Goal: Check status: Check status

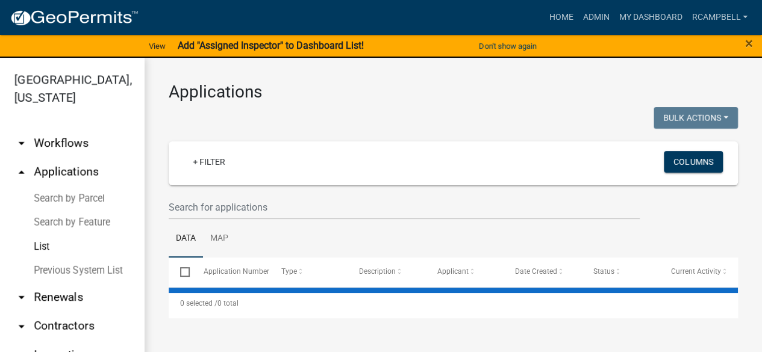
select select "3: 100"
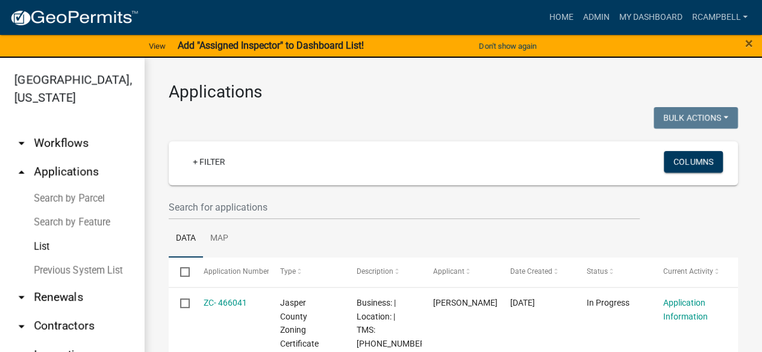
click at [213, 173] on div "+ Filter" at bounding box center [360, 163] width 372 height 25
click at [210, 179] on div "+ Filter Columns" at bounding box center [453, 164] width 558 height 44
click at [178, 178] on div "+ Filter Columns" at bounding box center [453, 164] width 558 height 44
click at [266, 175] on div "+ Filter" at bounding box center [360, 163] width 372 height 25
click at [269, 175] on div "+ Filter" at bounding box center [360, 163] width 372 height 25
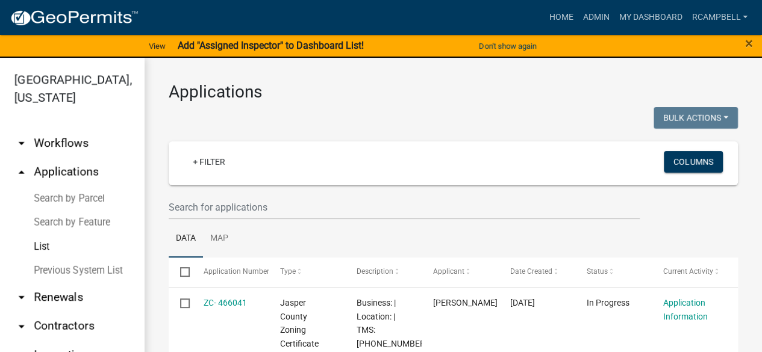
click at [269, 175] on div "+ Filter" at bounding box center [360, 163] width 372 height 25
click at [240, 204] on input "text" at bounding box center [404, 207] width 471 height 25
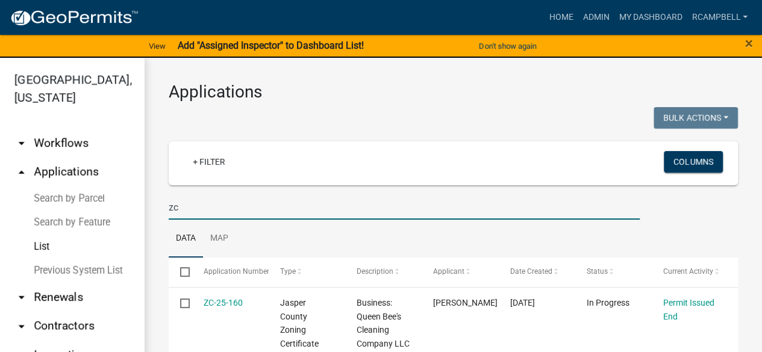
type input "z"
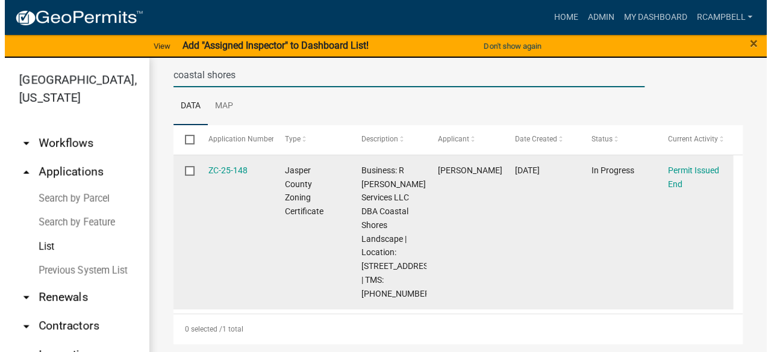
scroll to position [134, 0]
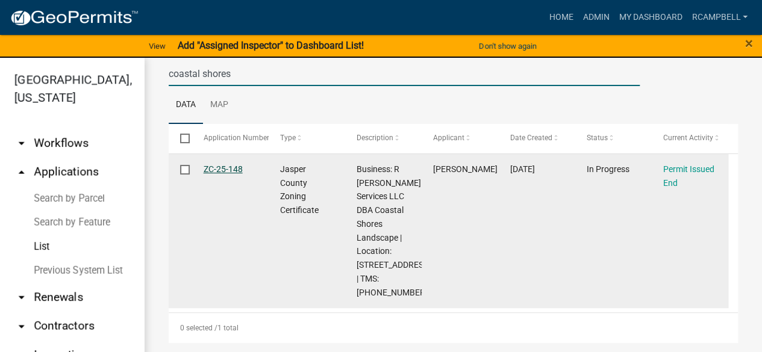
type input "coastal shores"
click at [222, 172] on link "ZC-25-148" at bounding box center [223, 169] width 39 height 10
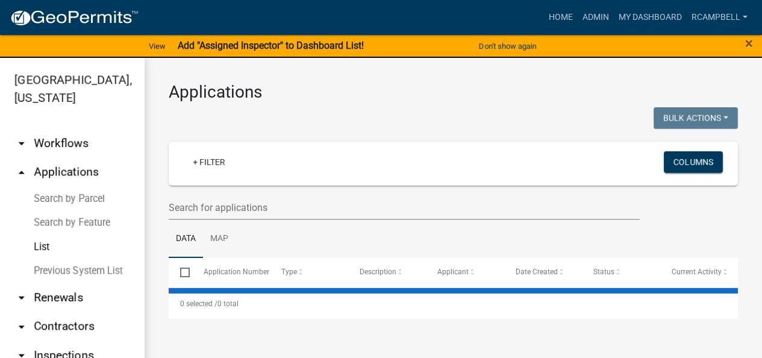
select select "3: 100"
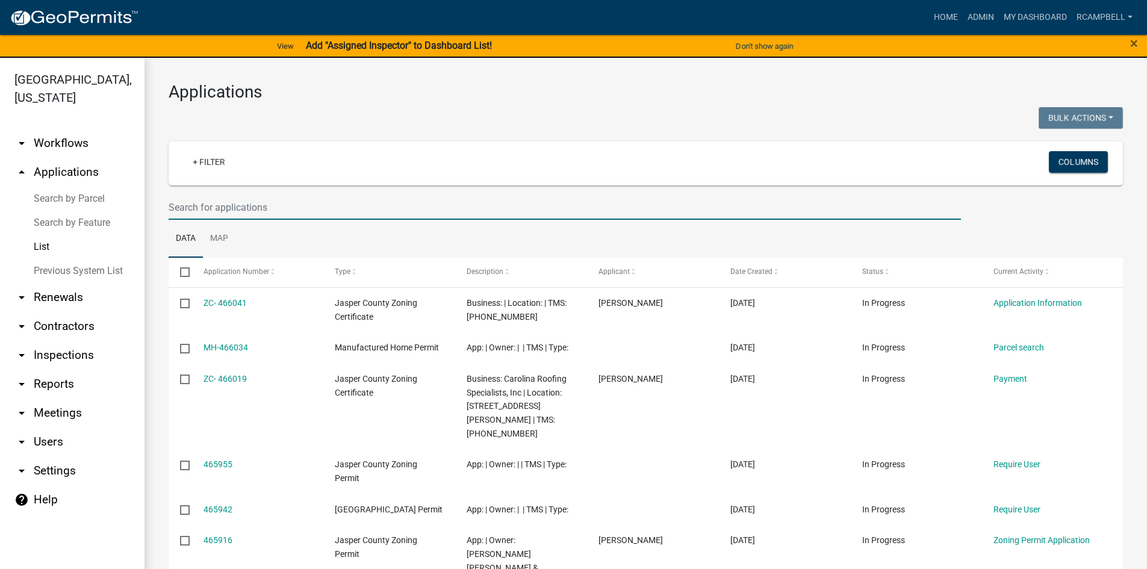
click at [181, 210] on input "text" at bounding box center [565, 207] width 793 height 25
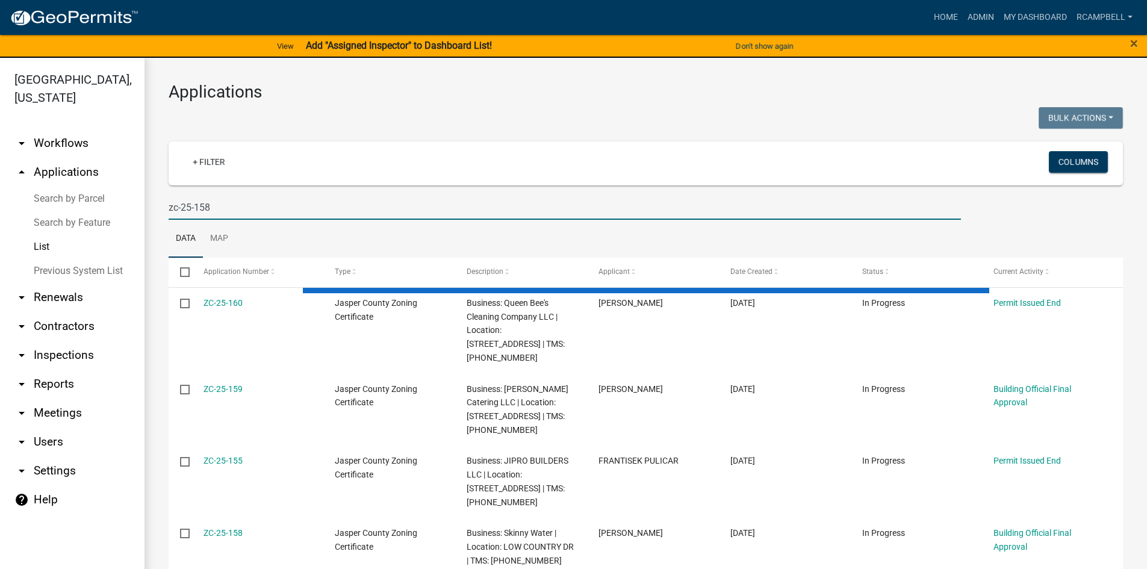
type input "zc-25-158"
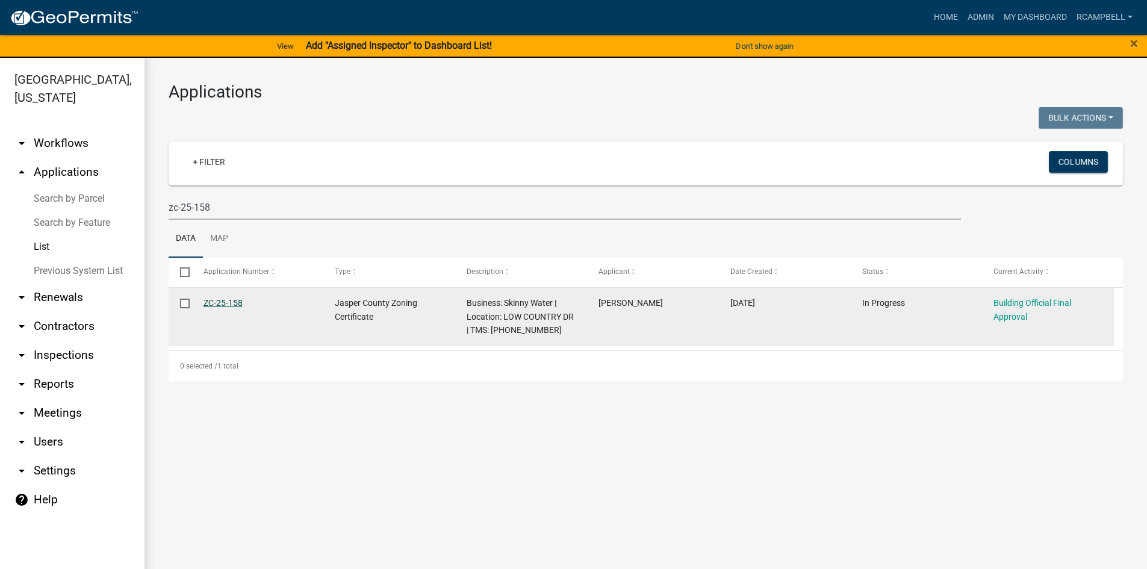
click at [222, 299] on link "ZC-25-158" at bounding box center [223, 303] width 39 height 10
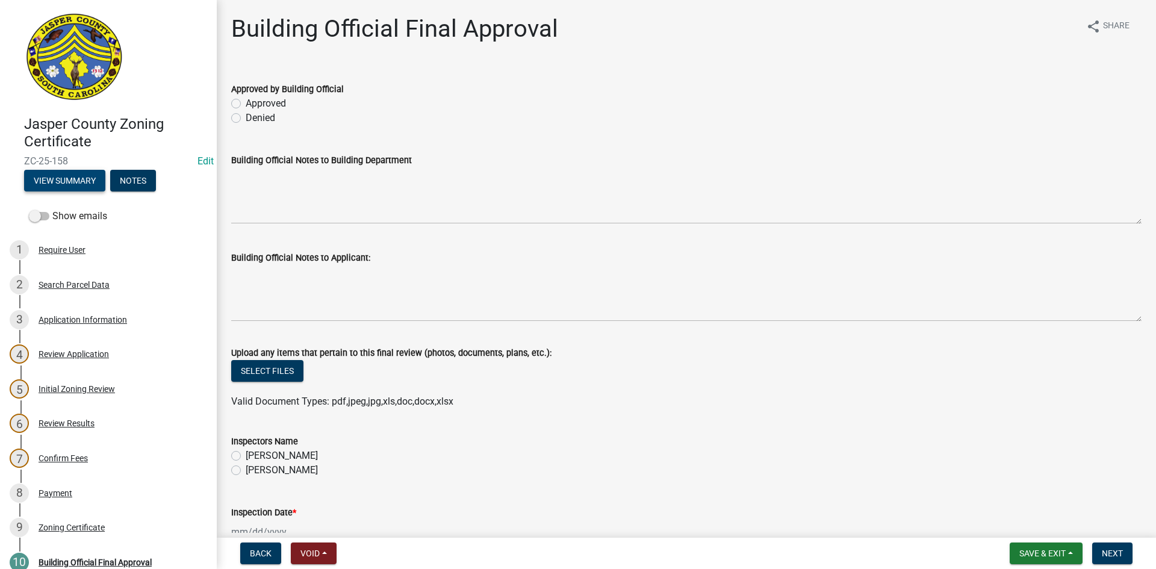
click at [61, 182] on button "View Summary" at bounding box center [64, 181] width 81 height 22
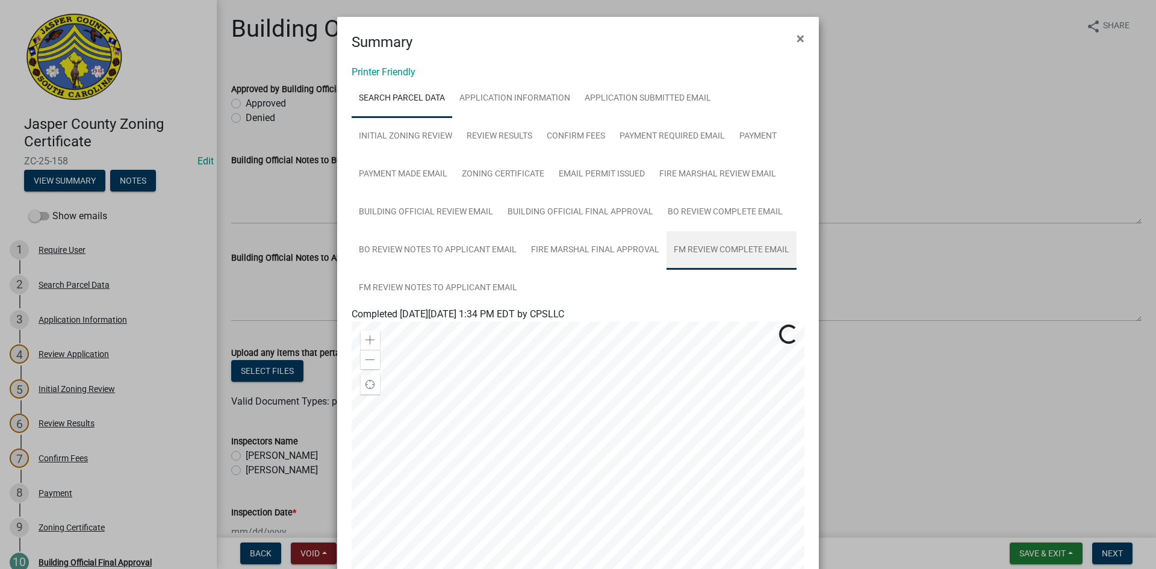
click at [738, 247] on link "FM Review Complete Email" at bounding box center [732, 250] width 130 height 39
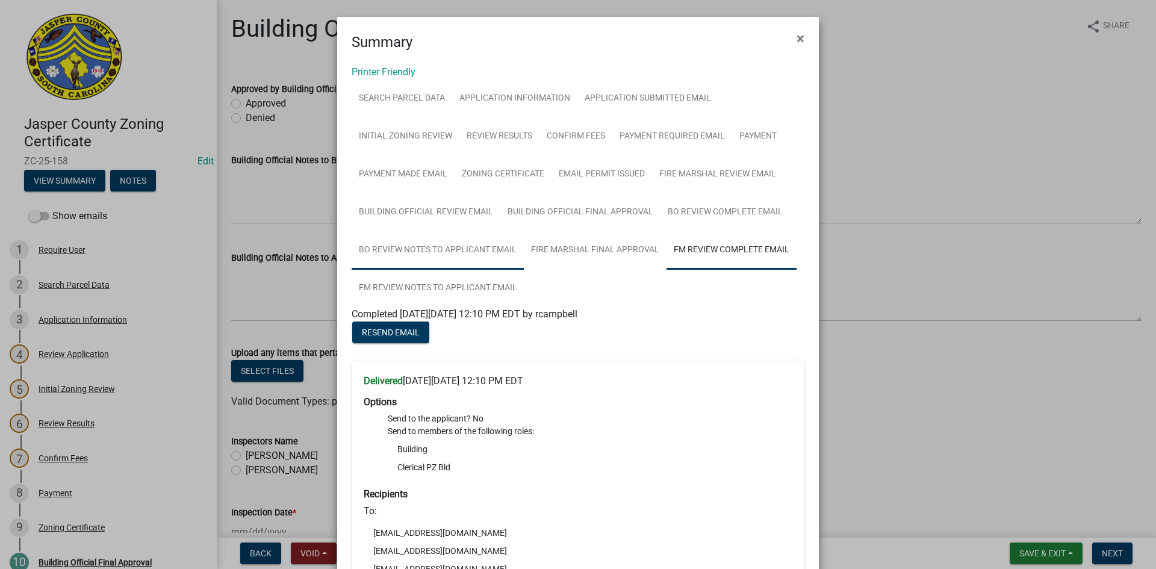
click at [428, 248] on link "BO Review Notes to Applicant Email" at bounding box center [438, 250] width 172 height 39
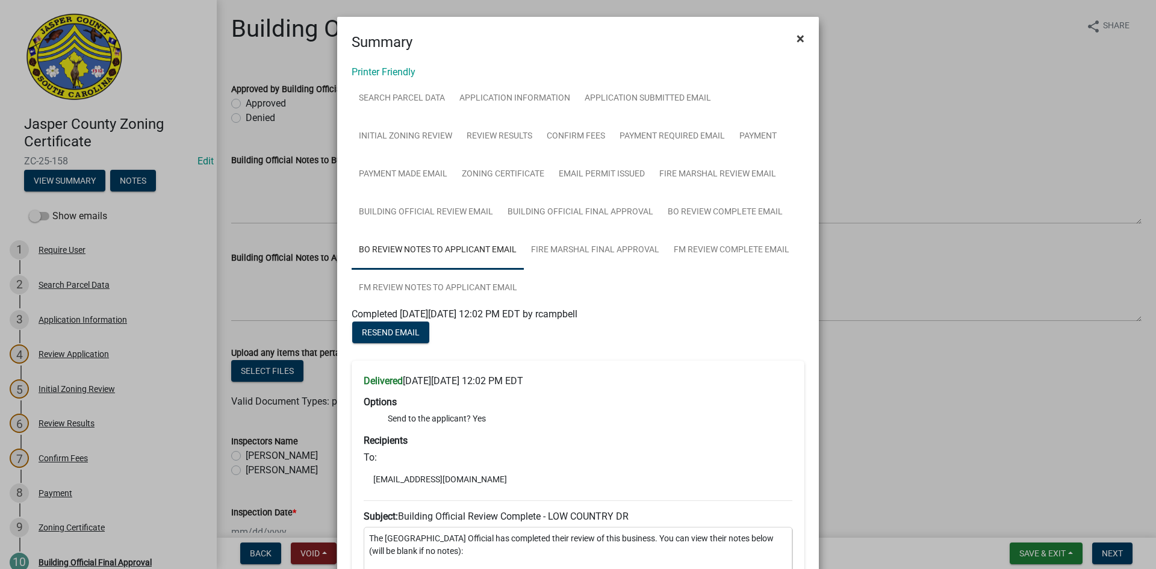
click at [761, 40] on button "×" at bounding box center [800, 39] width 27 height 34
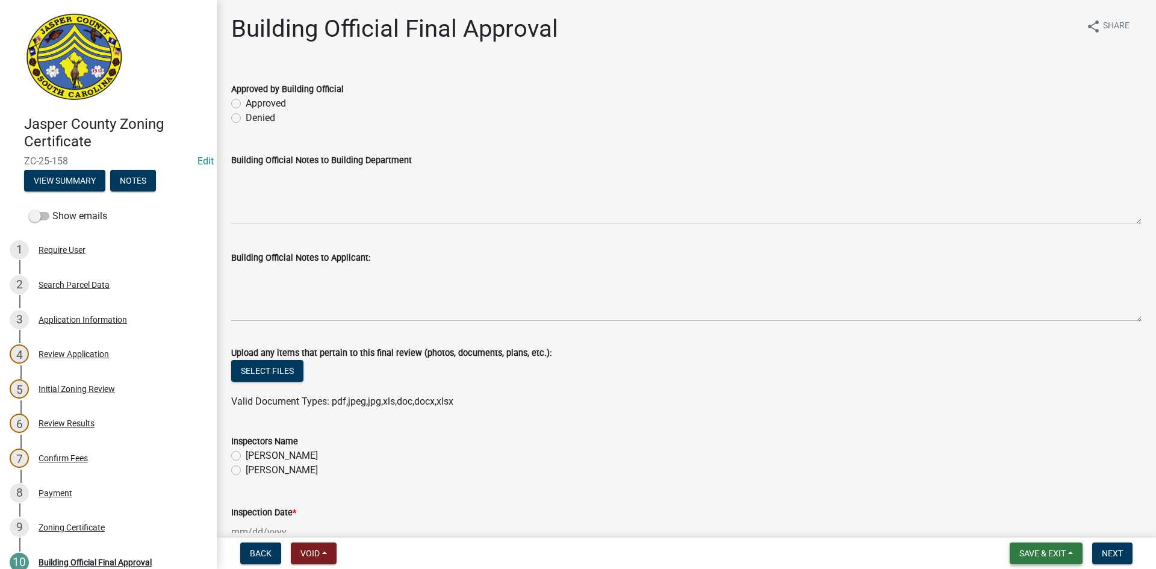
click at [761, 357] on button "Save & Exit" at bounding box center [1046, 554] width 73 height 22
click at [761, 357] on button "Save & Exit" at bounding box center [1034, 522] width 96 height 29
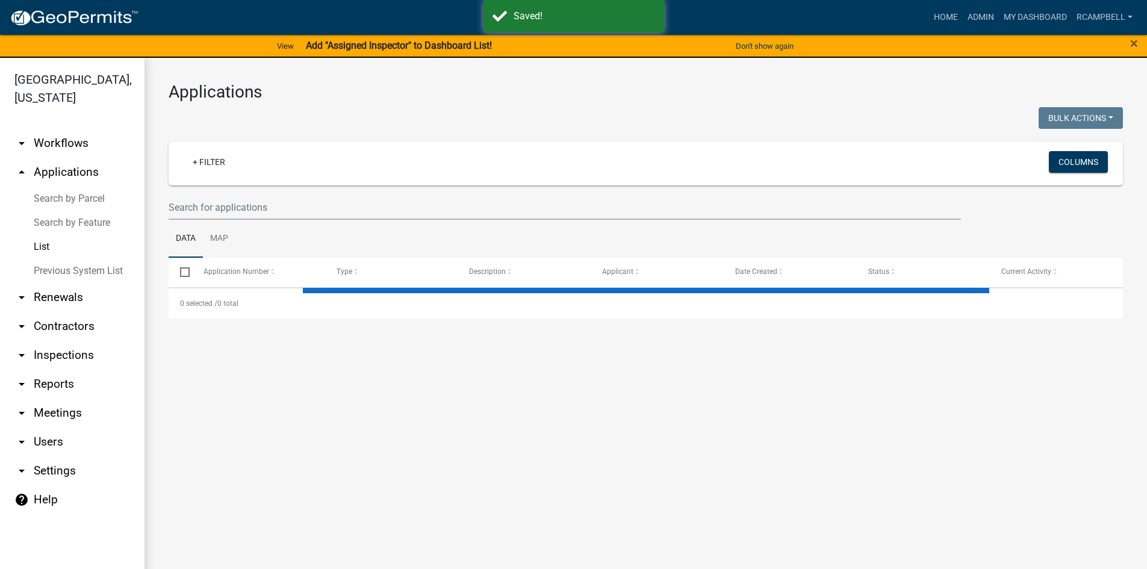
select select "3: 100"
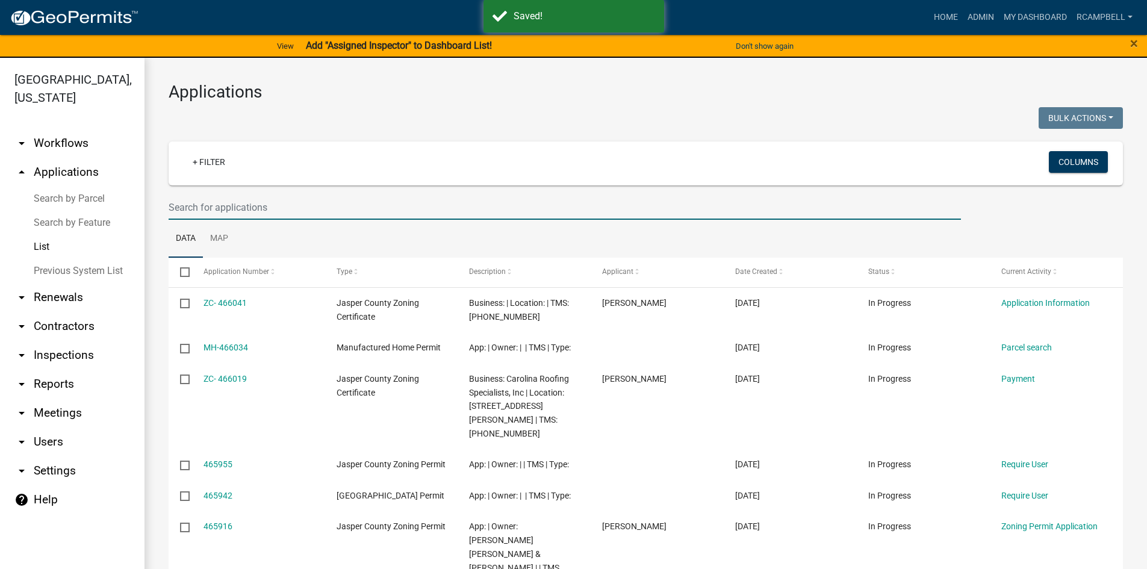
click at [260, 207] on input "text" at bounding box center [565, 207] width 793 height 25
type input "7"
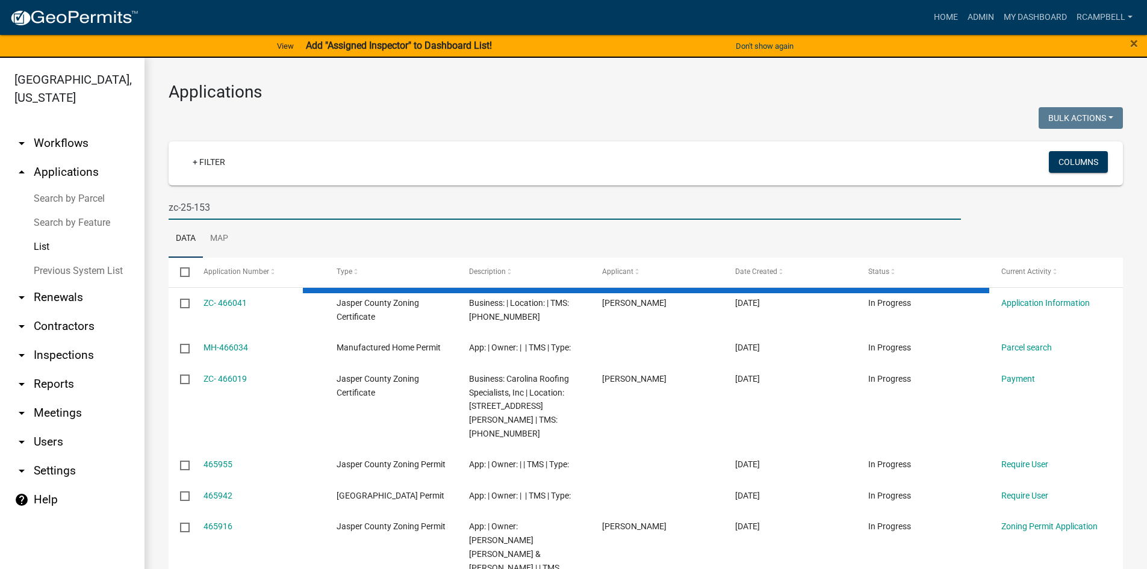
type input "zc-25-153"
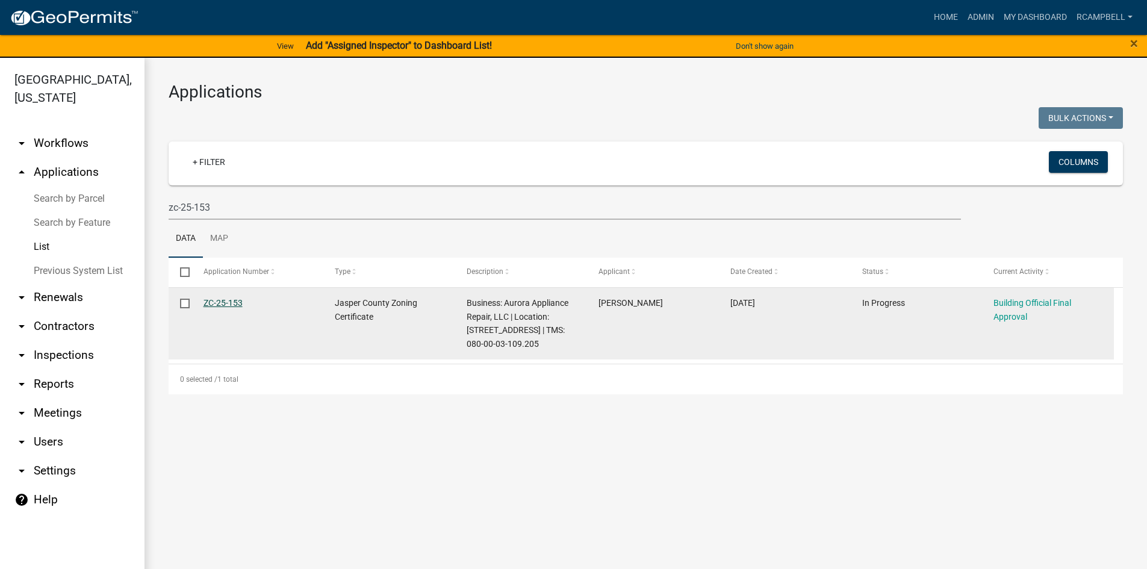
click at [233, 299] on link "ZC-25-153" at bounding box center [223, 303] width 39 height 10
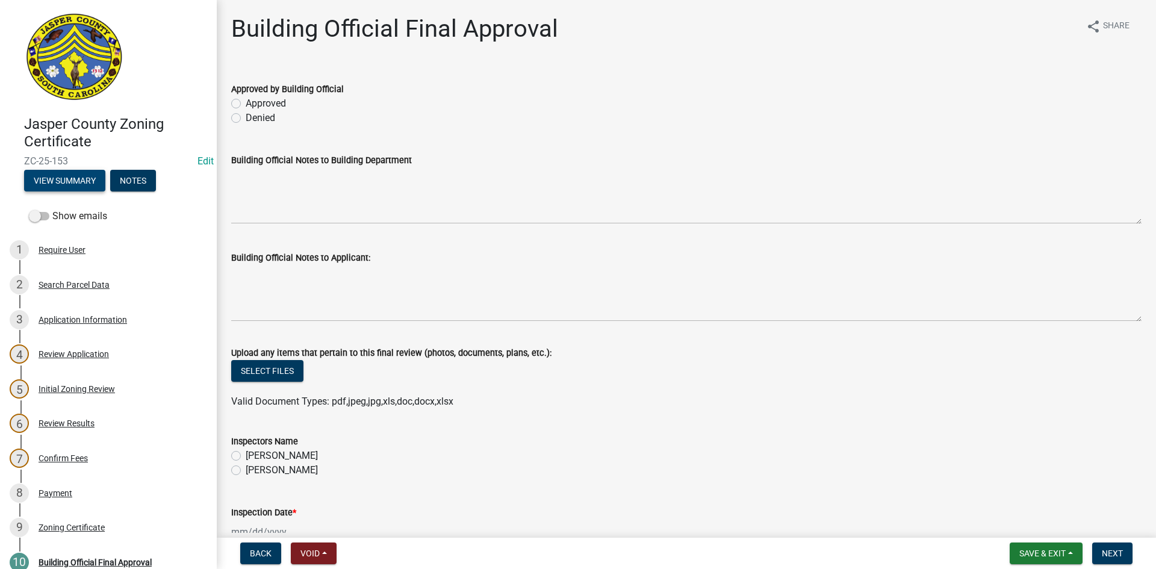
click at [73, 178] on button "View Summary" at bounding box center [64, 181] width 81 height 22
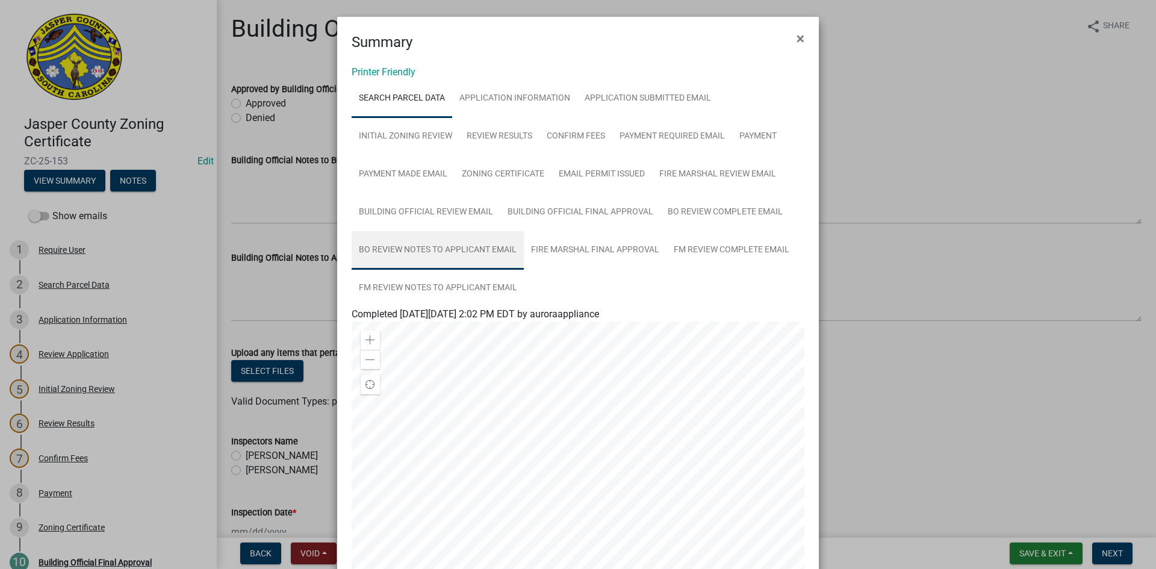
click at [475, 253] on link "BO Review Notes to Applicant Email" at bounding box center [438, 250] width 172 height 39
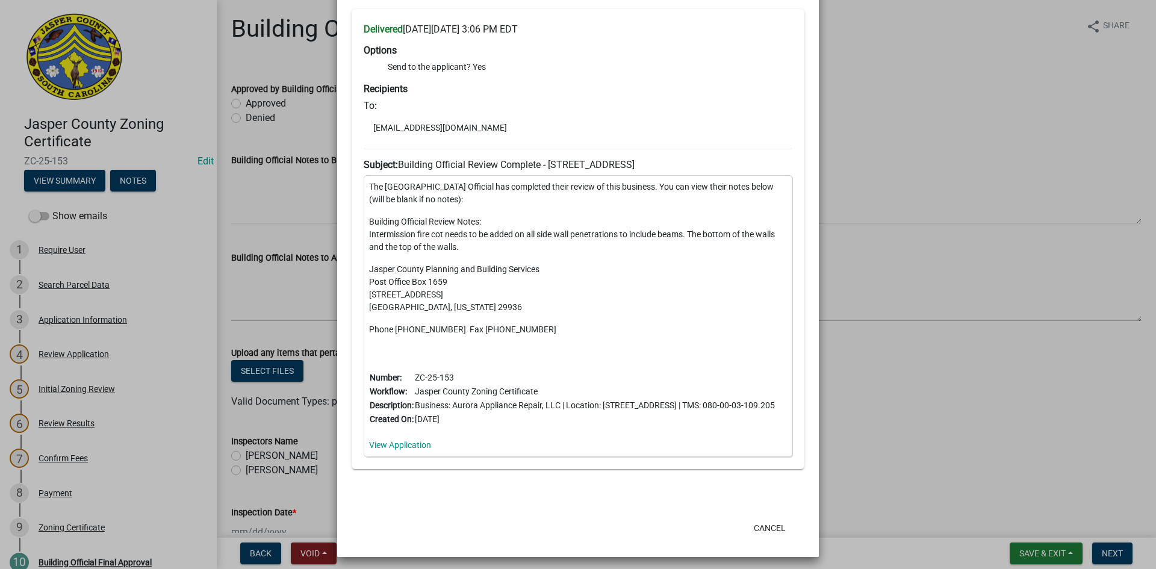
scroll to position [369, 0]
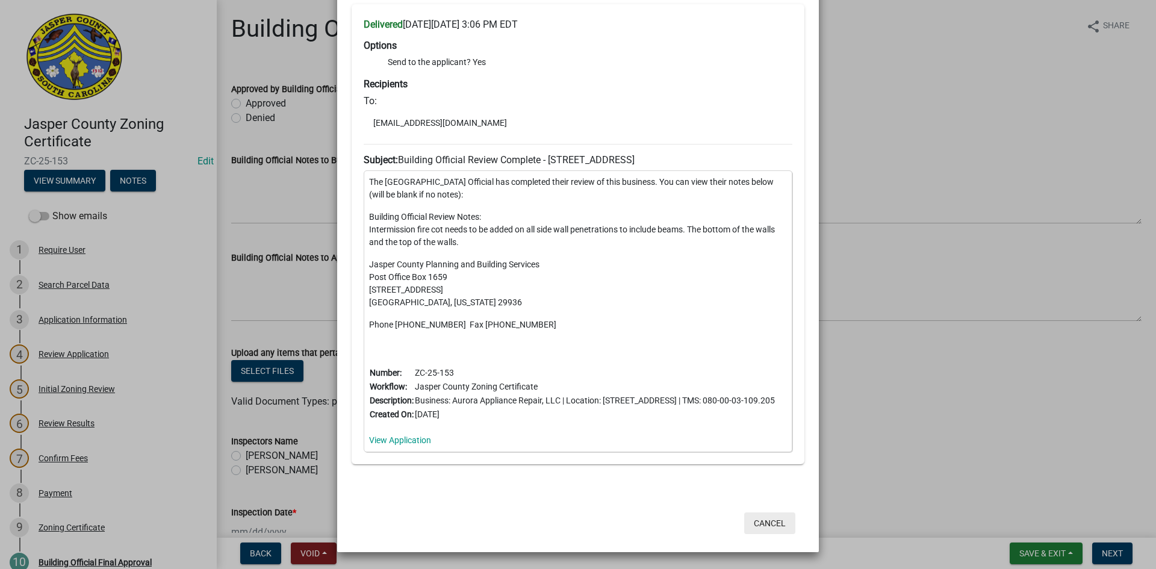
click at [761, 357] on button "Cancel" at bounding box center [769, 523] width 51 height 22
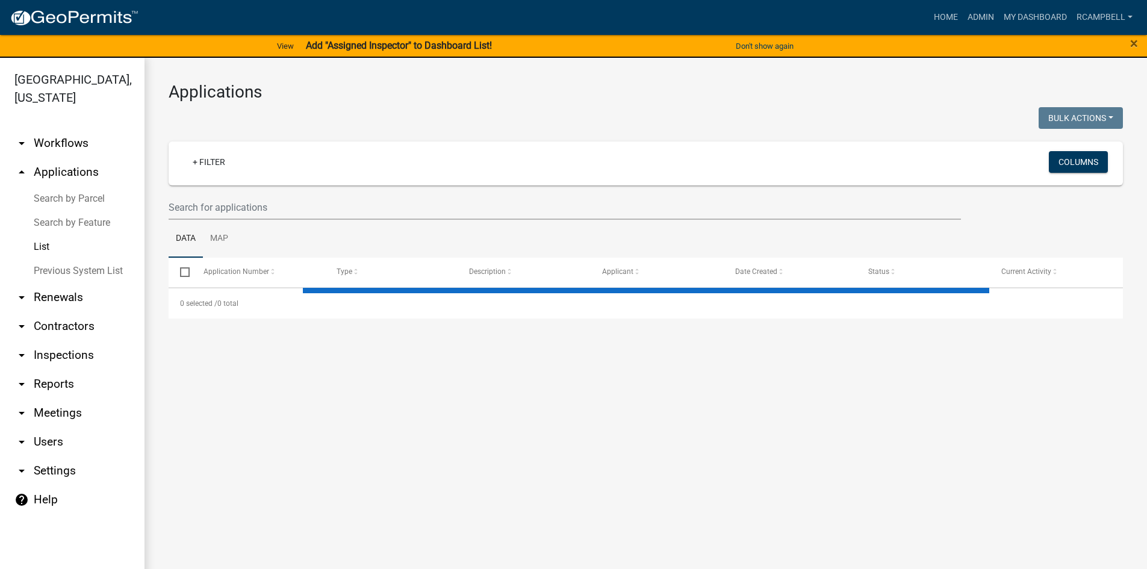
select select "3: 100"
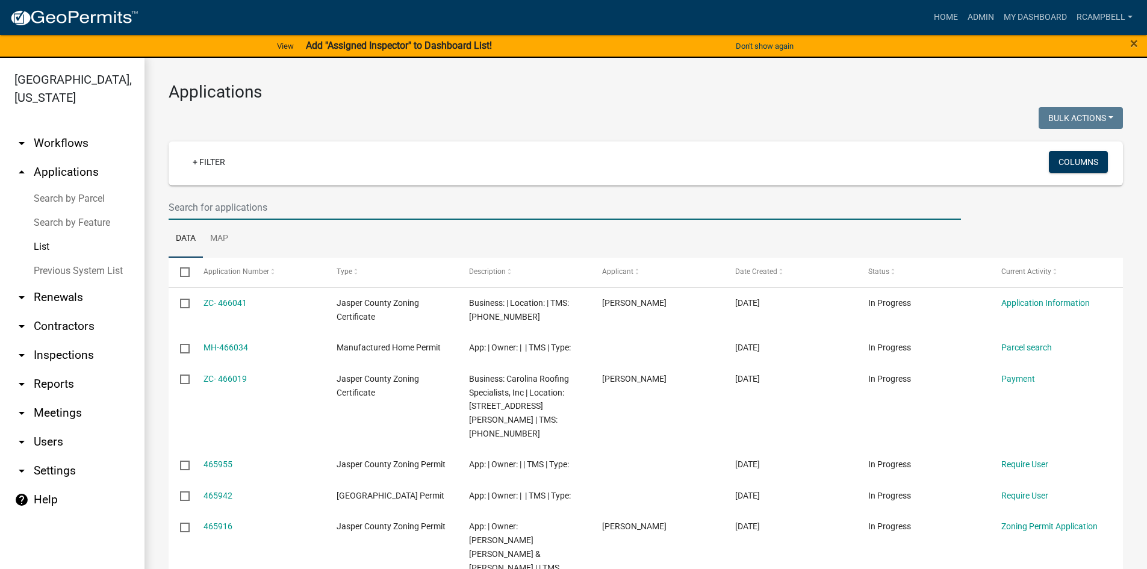
click at [262, 205] on input "text" at bounding box center [565, 207] width 793 height 25
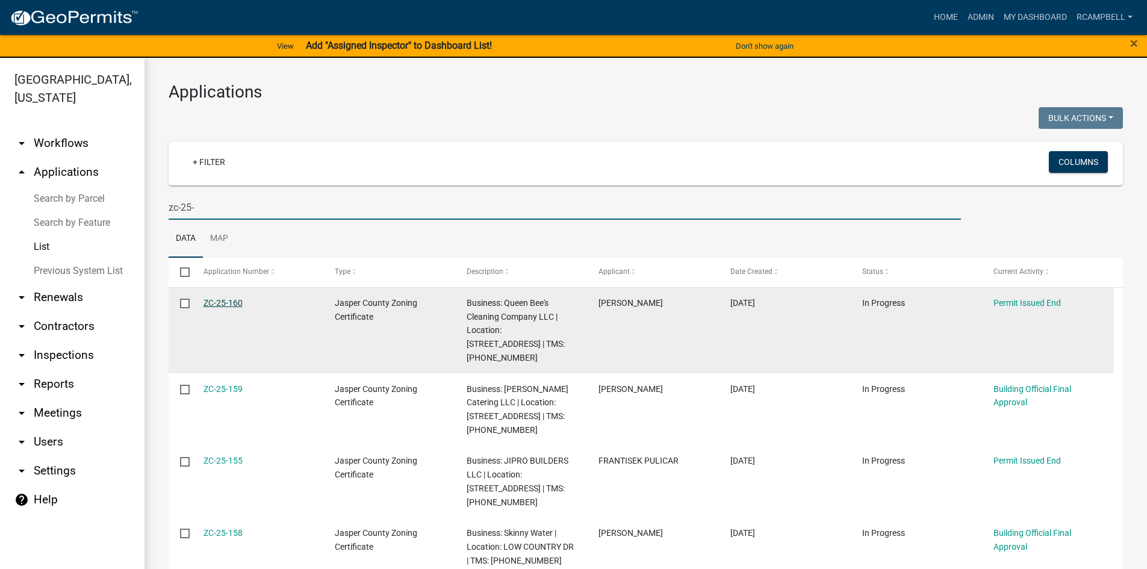
type input "zc-25-"
click at [222, 304] on link "ZC-25-160" at bounding box center [223, 303] width 39 height 10
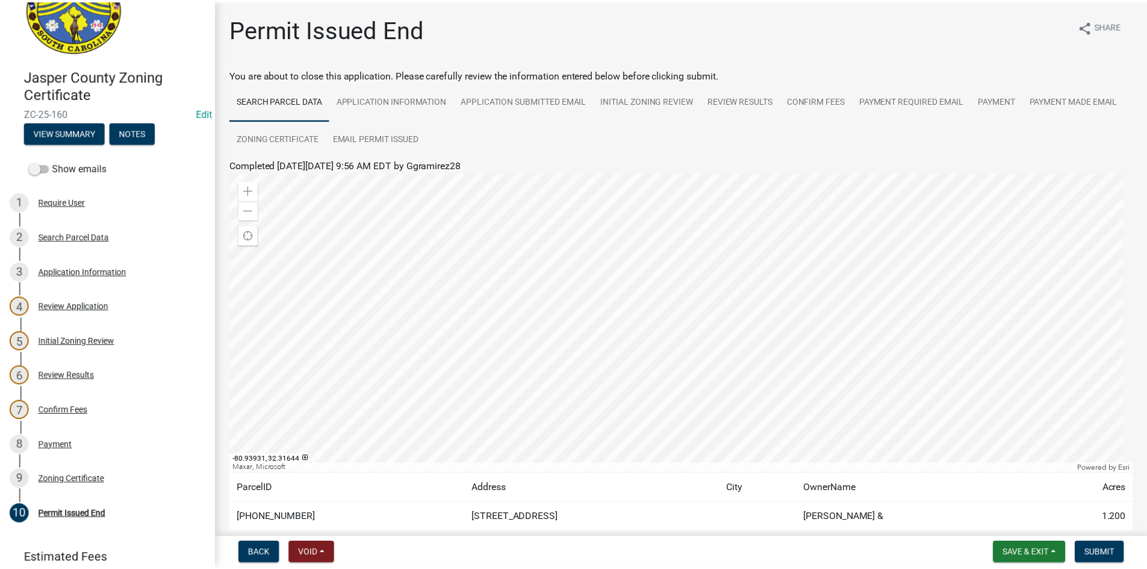
scroll to position [123, 0]
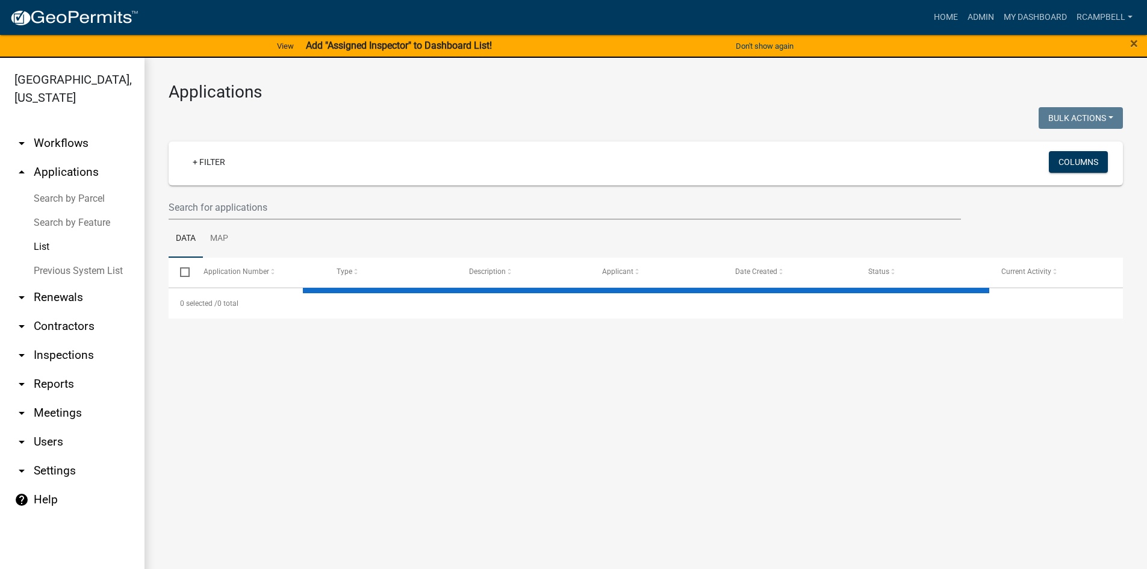
select select "3: 100"
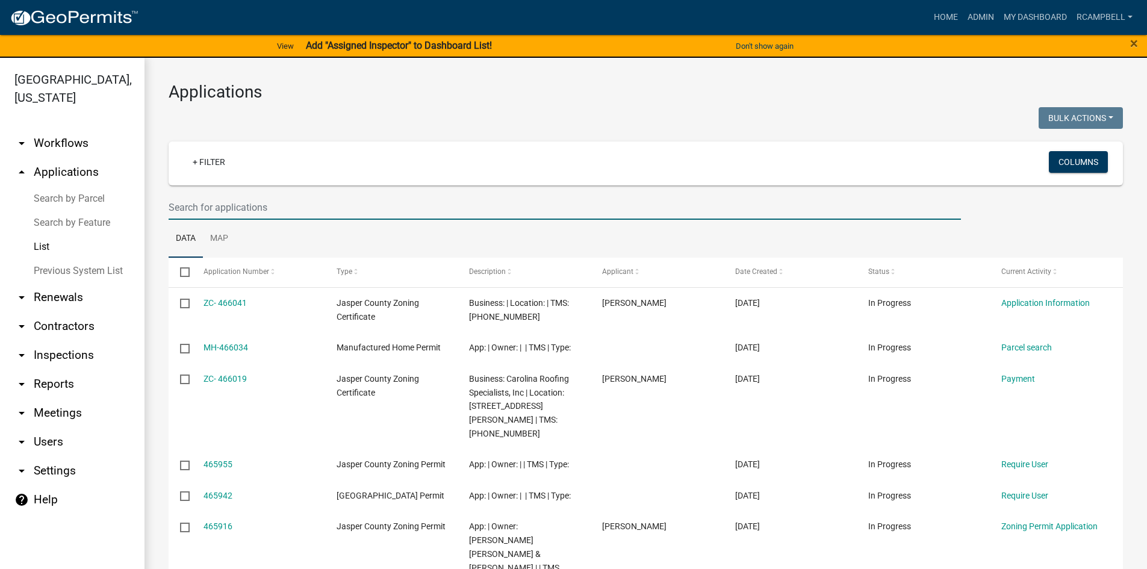
click at [195, 207] on input "text" at bounding box center [565, 207] width 793 height 25
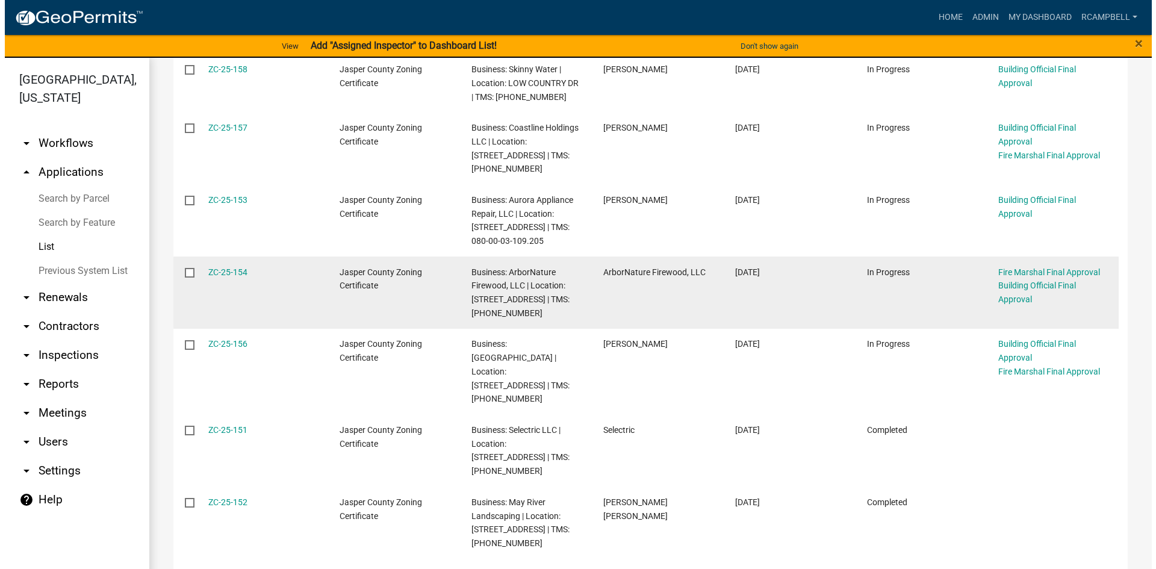
scroll to position [482, 0]
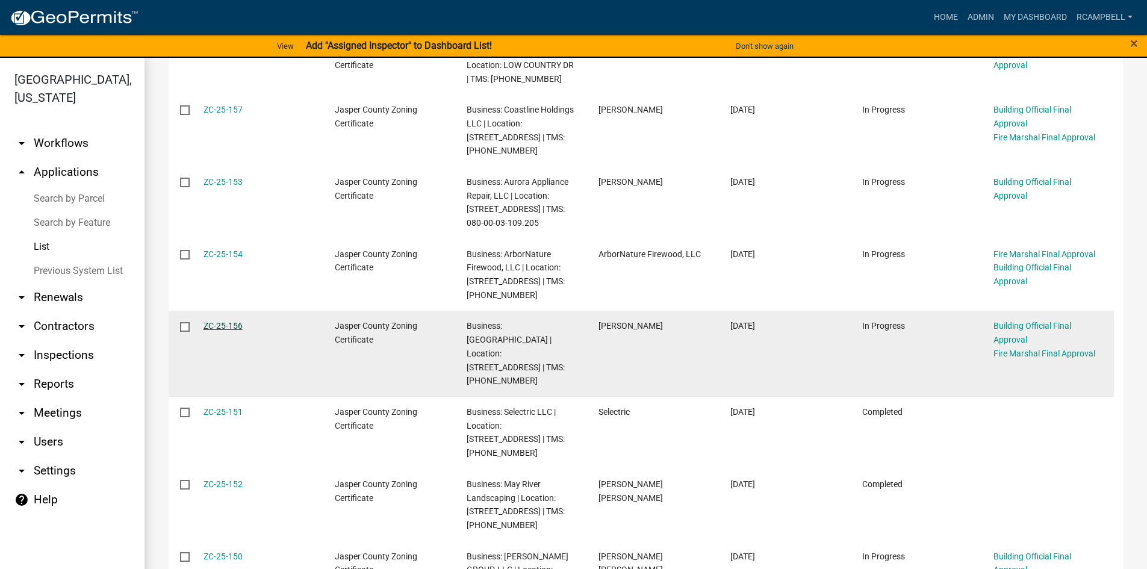
type input "zc-25"
click at [229, 329] on link "ZC-25-156" at bounding box center [223, 326] width 39 height 10
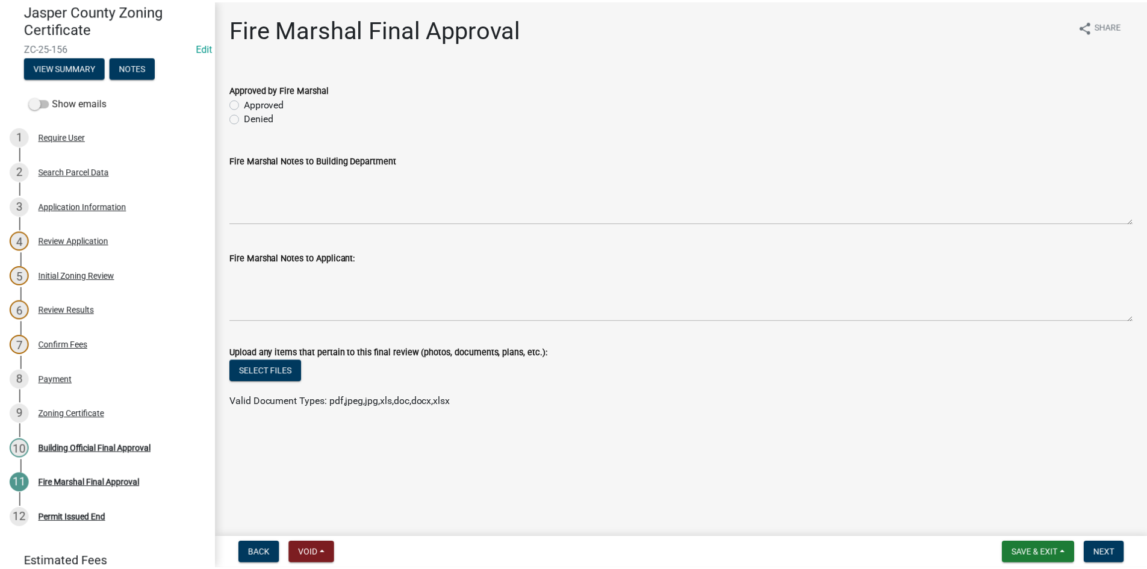
scroll to position [117, 0]
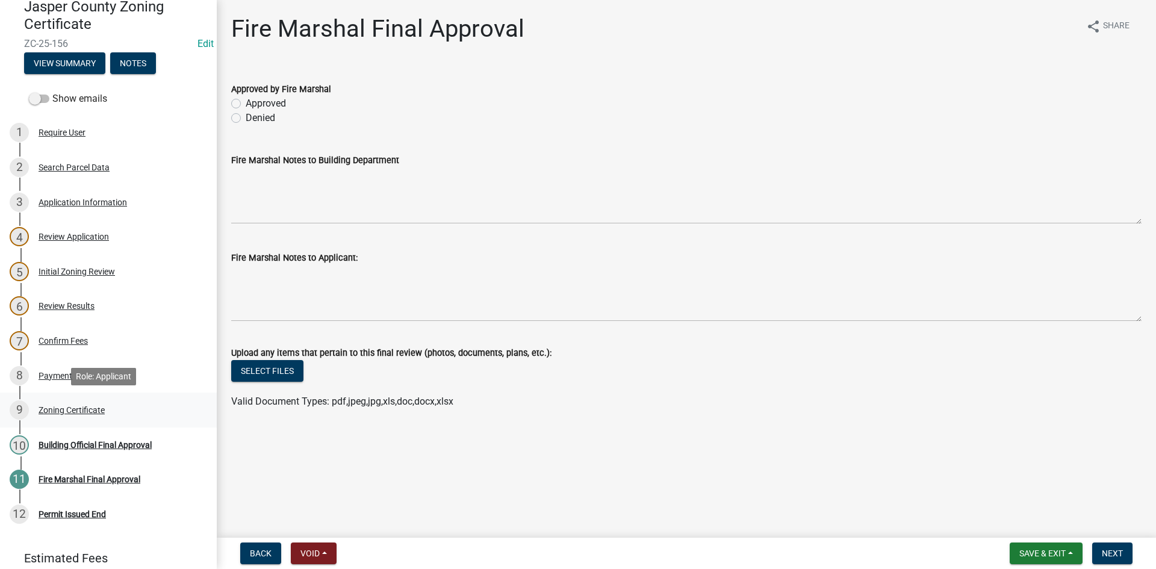
click at [66, 406] on div "Zoning Certificate" at bounding box center [72, 410] width 66 height 8
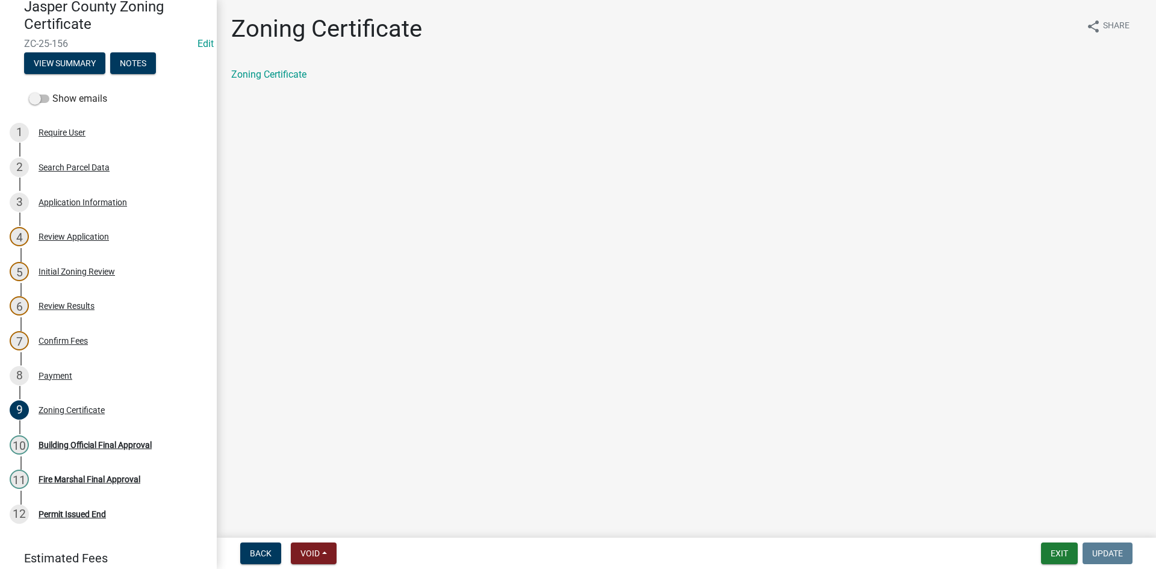
click at [279, 68] on div "Zoning Certificate" at bounding box center [686, 74] width 911 height 14
click at [279, 70] on link "Zoning Certificate" at bounding box center [268, 74] width 75 height 11
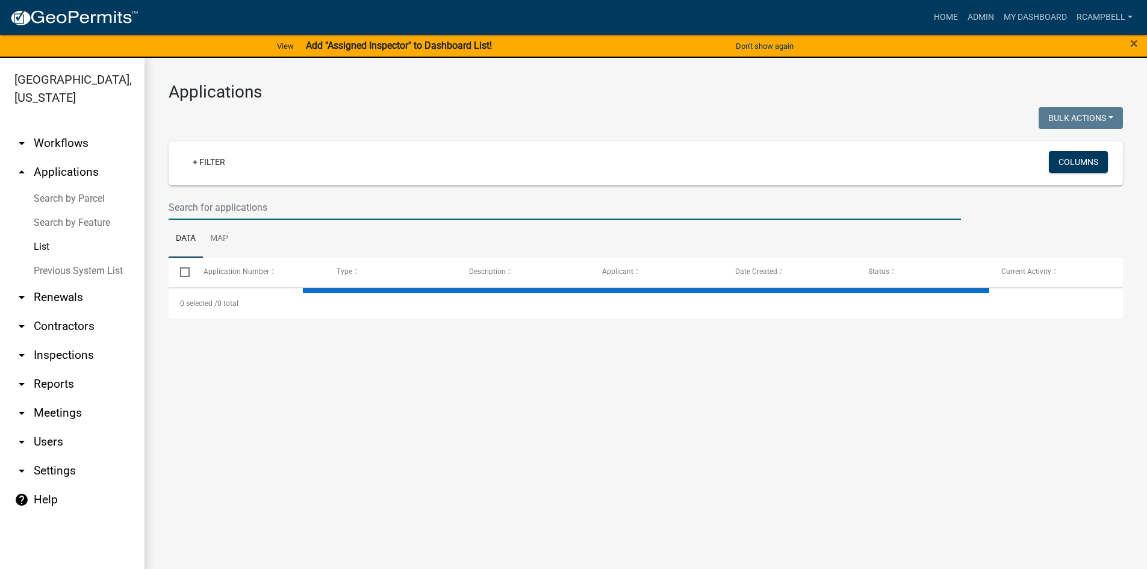
click at [242, 206] on input "text" at bounding box center [565, 207] width 793 height 25
select select "3: 100"
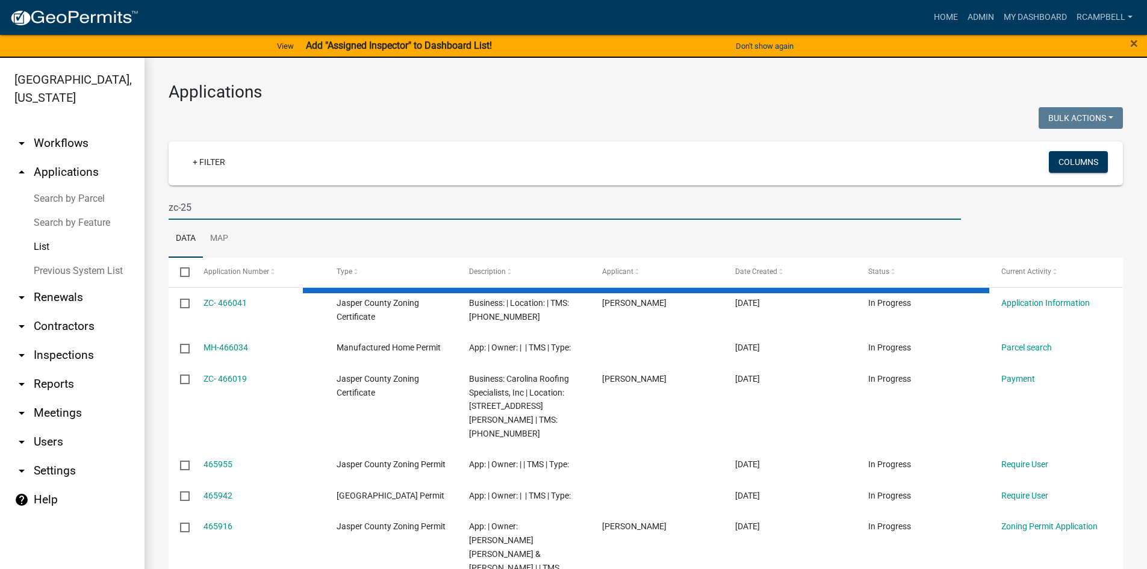
type input "zc-25"
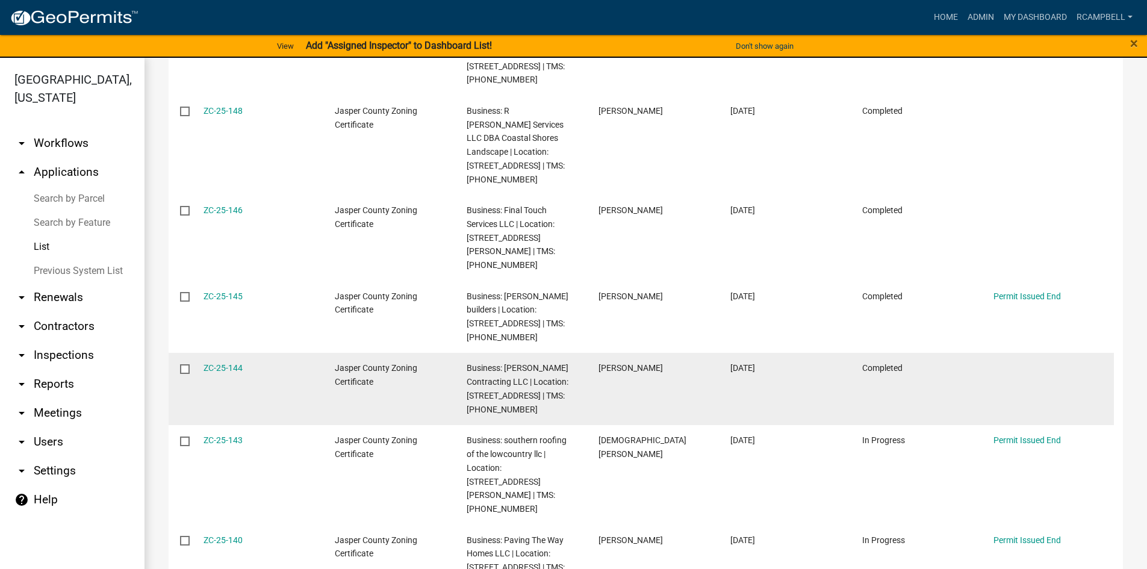
scroll to position [1144, 0]
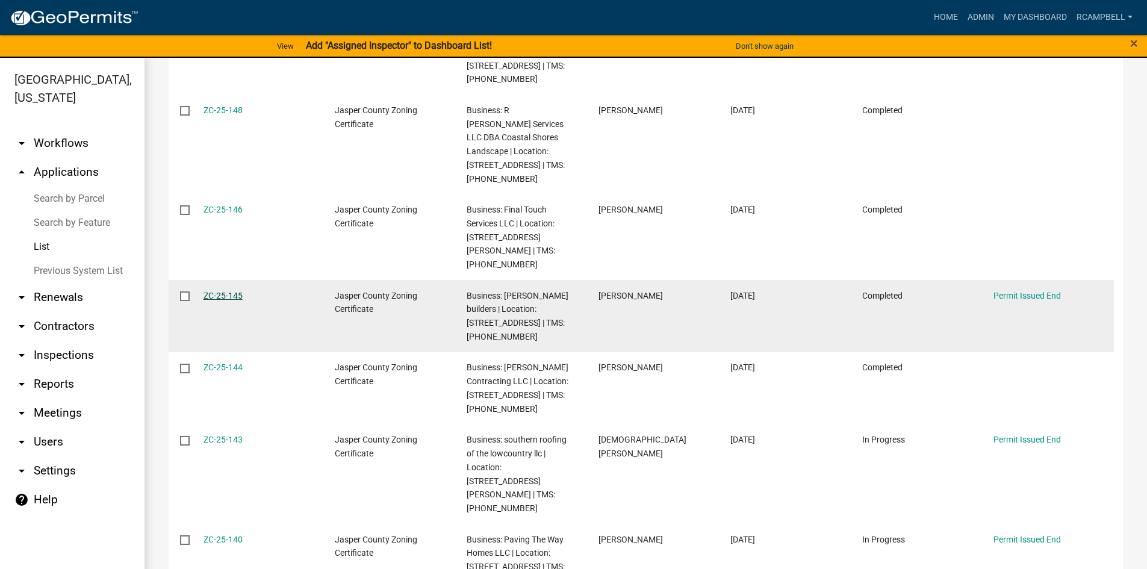
click at [225, 291] on link "ZC-25-145" at bounding box center [223, 296] width 39 height 10
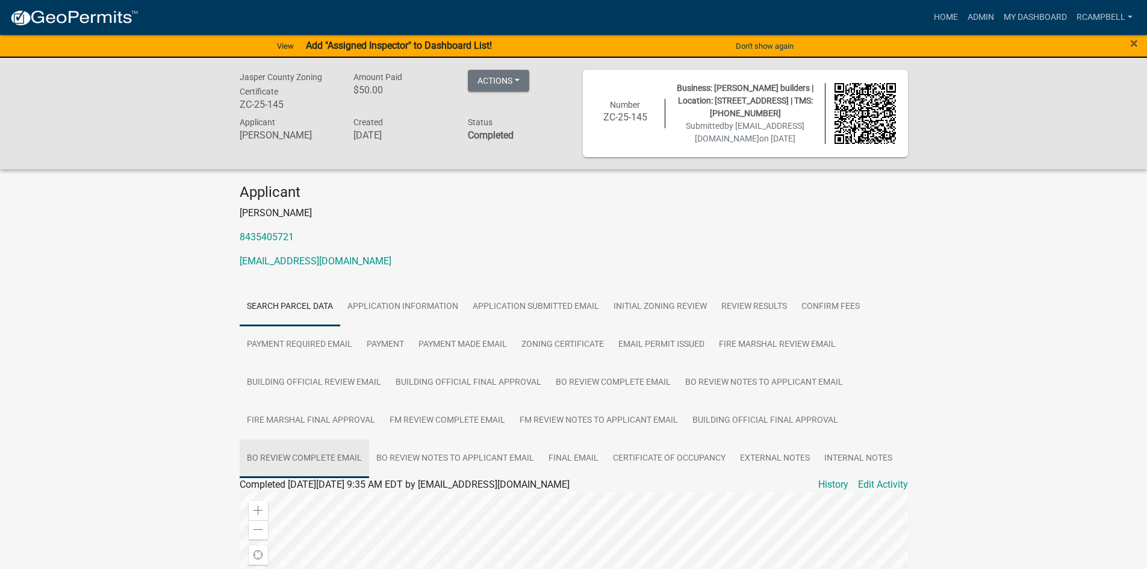
click at [346, 472] on link "BO Review Complete Email" at bounding box center [304, 459] width 129 height 39
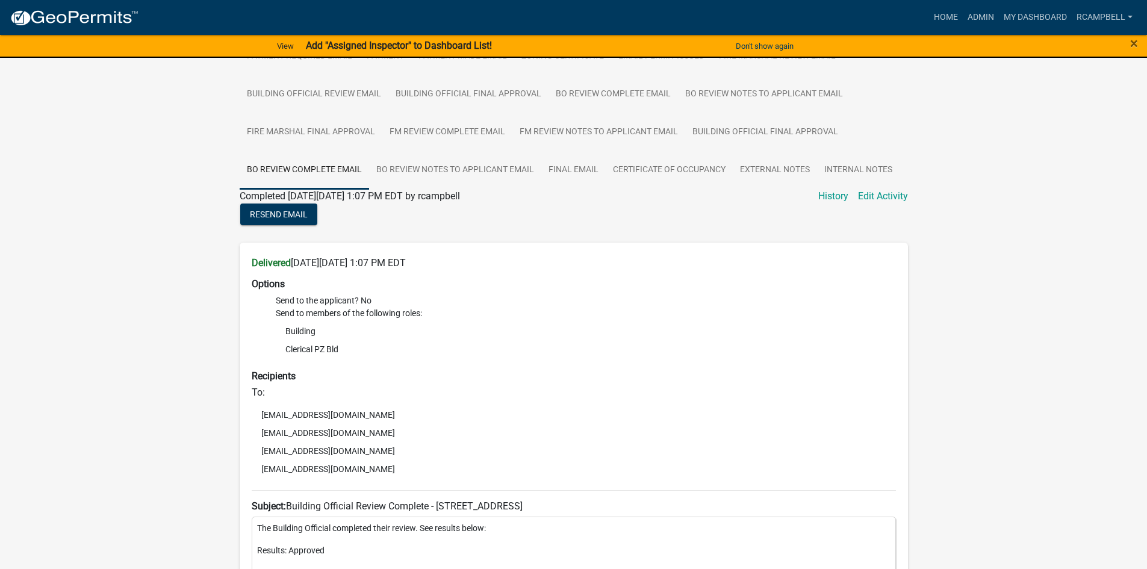
scroll to position [241, 0]
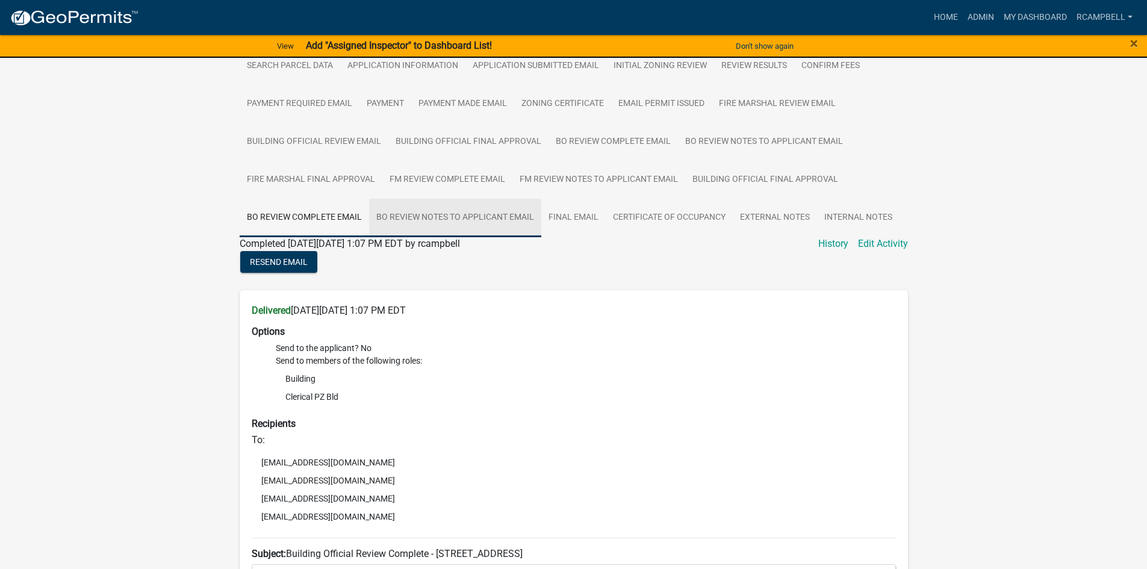
click at [413, 230] on link "BO Review Notes to Applicant Email" at bounding box center [455, 218] width 172 height 39
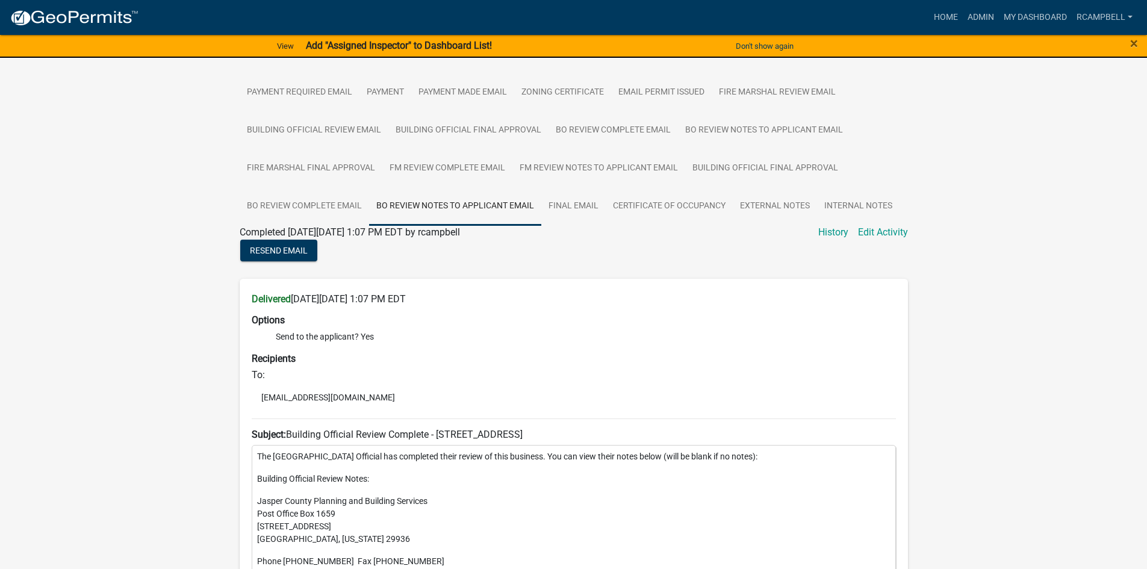
scroll to position [161, 0]
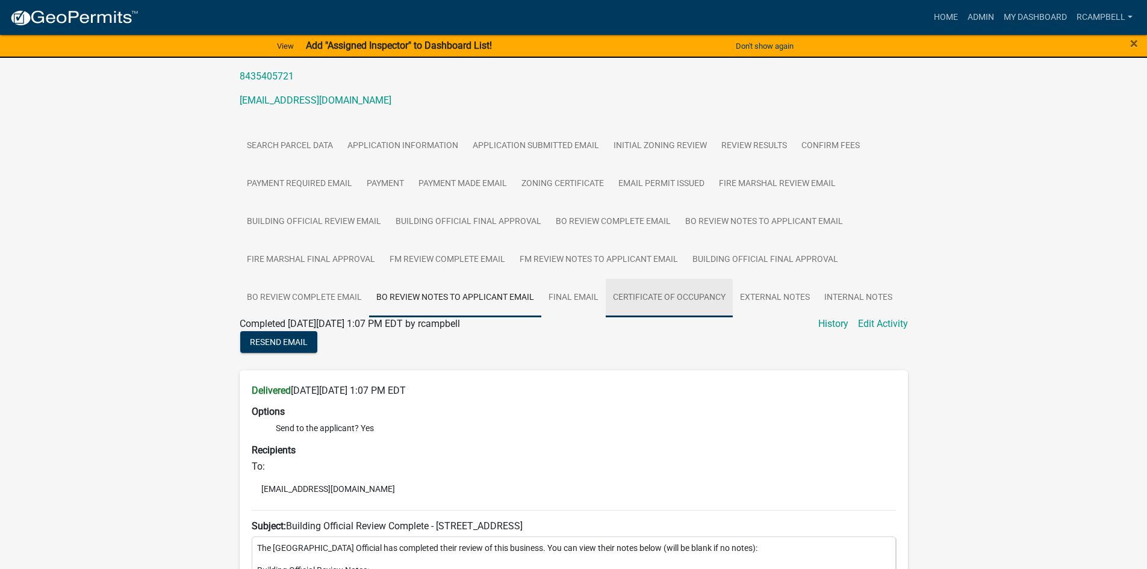
click at [646, 308] on link "Certificate of Occupancy" at bounding box center [669, 298] width 127 height 39
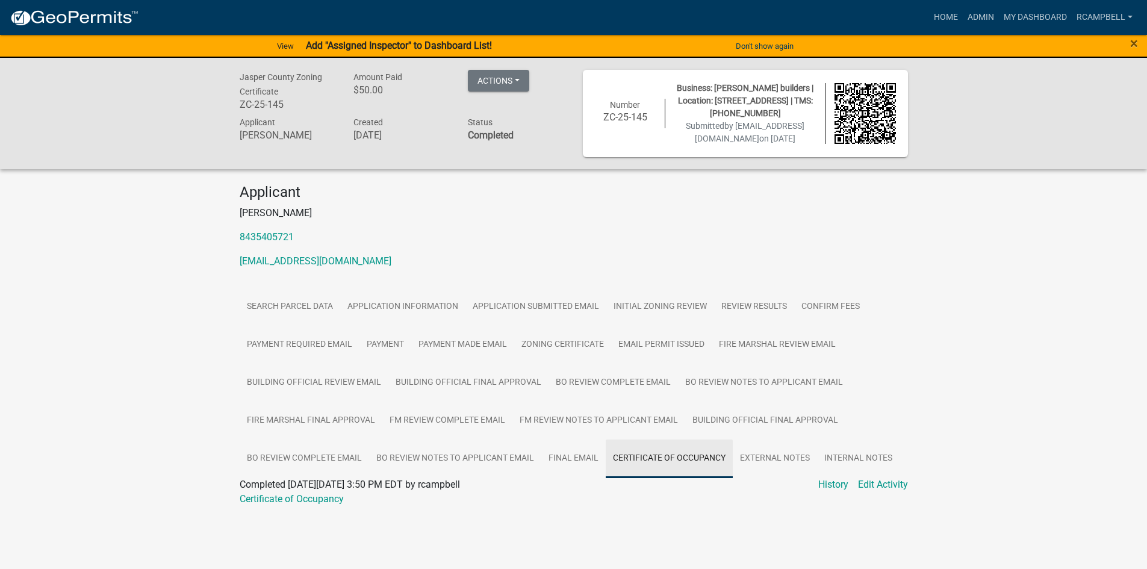
scroll to position [1, 0]
click at [334, 505] on link "Certificate of Occupancy" at bounding box center [292, 498] width 104 height 11
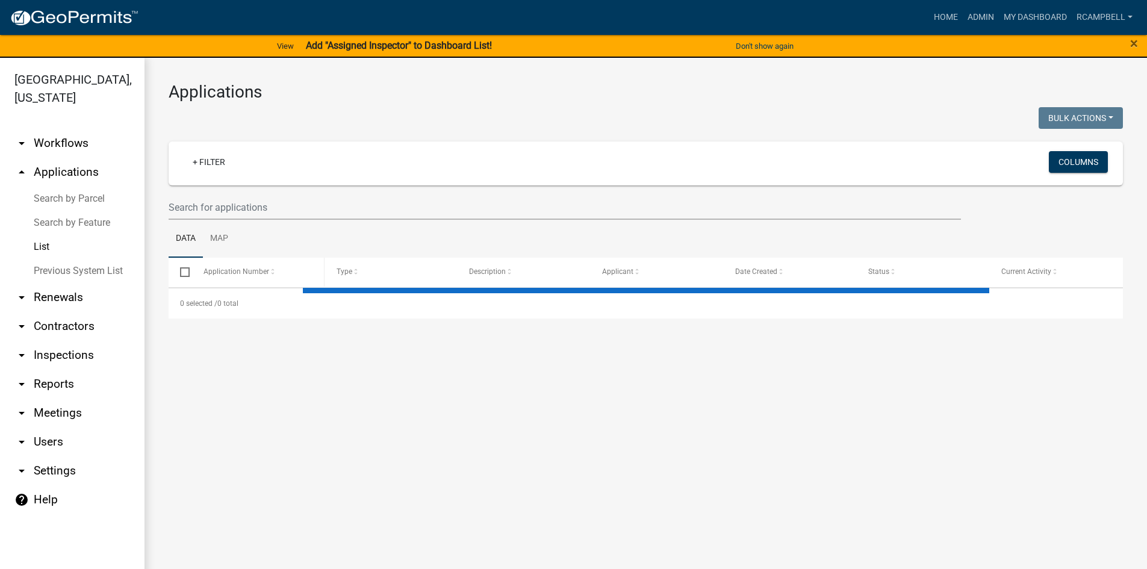
select select "3: 100"
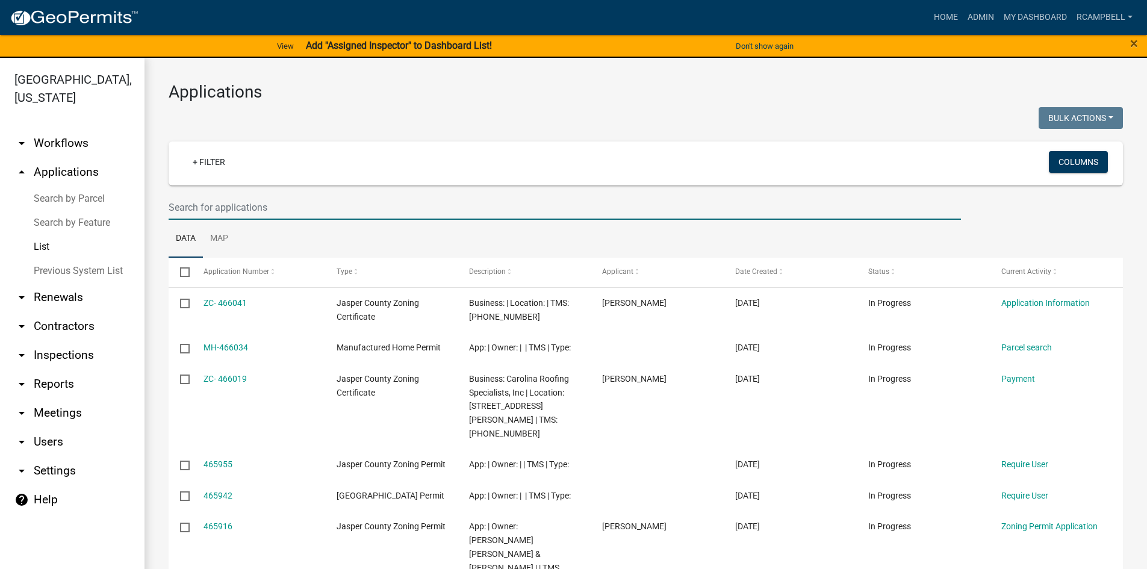
click at [207, 211] on input "text" at bounding box center [565, 207] width 793 height 25
type input "zc-25"
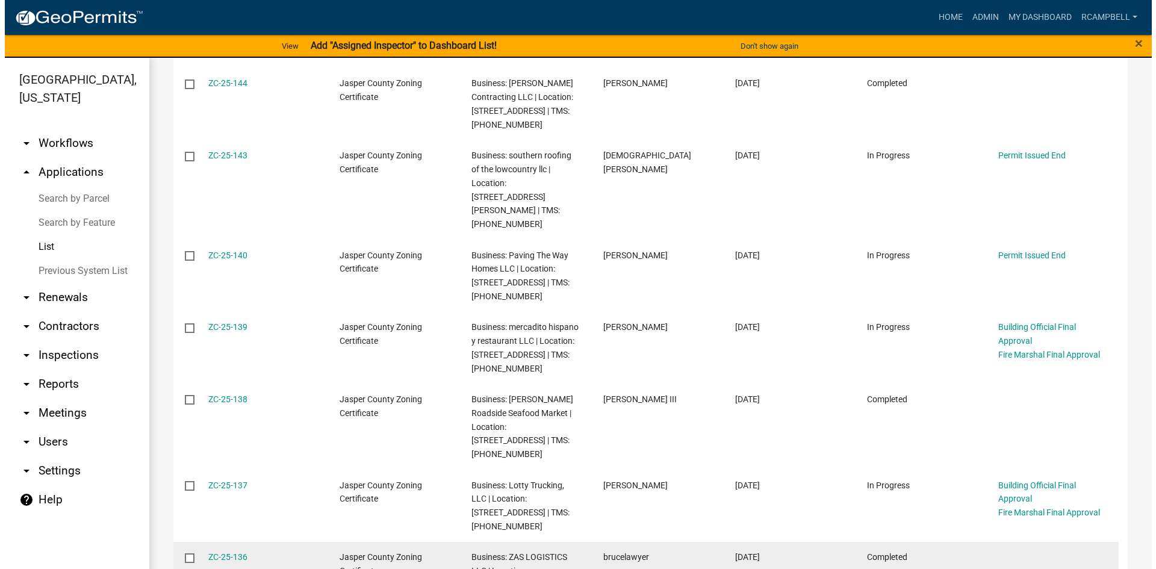
scroll to position [1445, 0]
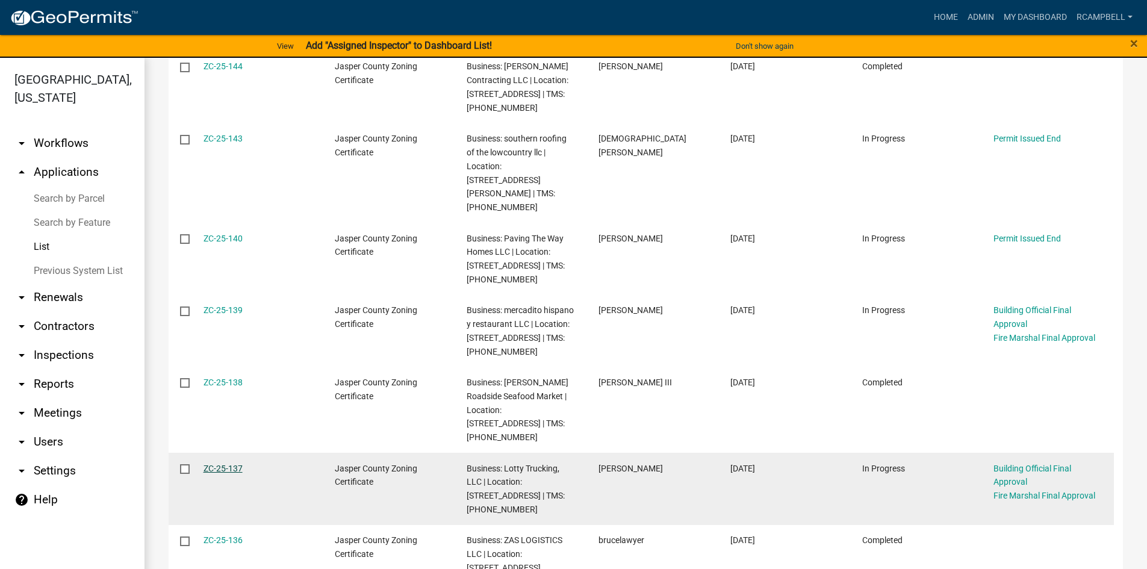
click at [229, 464] on link "ZC-25-137" at bounding box center [223, 469] width 39 height 10
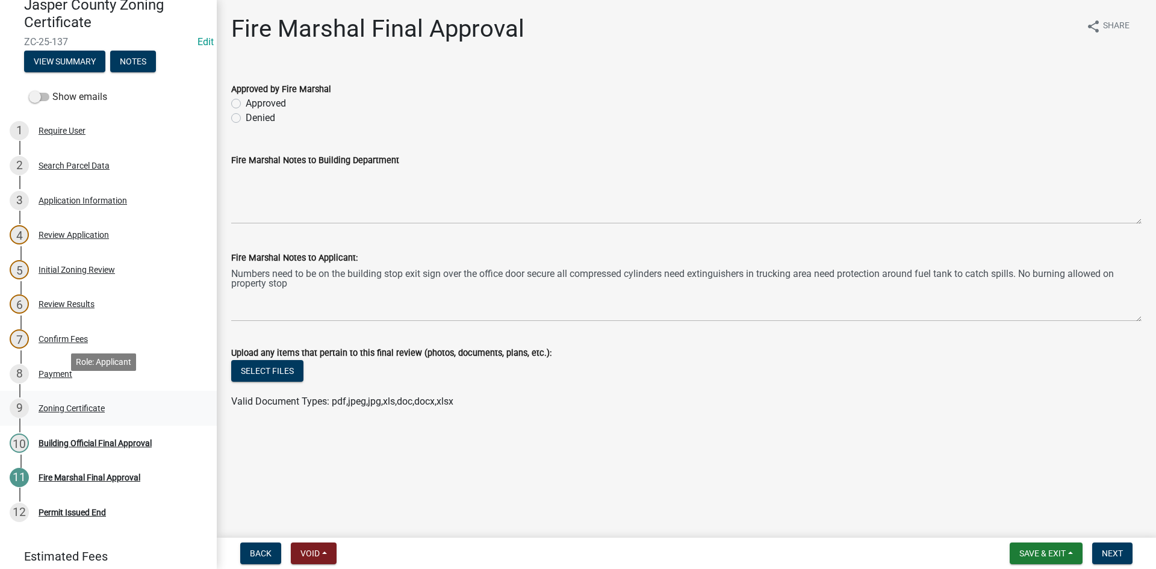
scroll to position [120, 0]
click at [70, 405] on div "Zoning Certificate" at bounding box center [72, 407] width 66 height 8
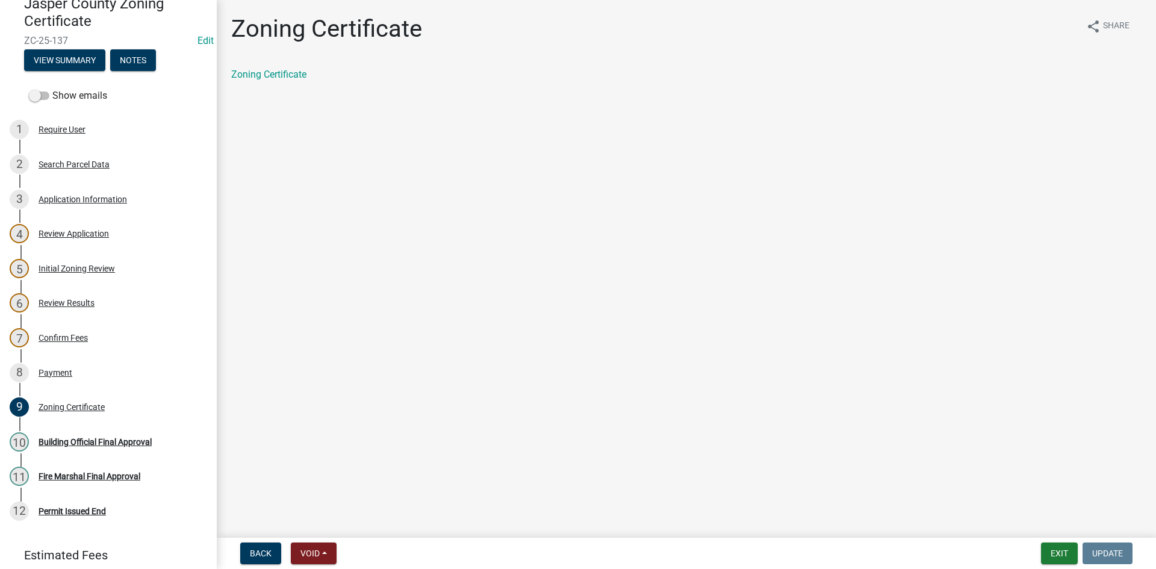
click at [253, 81] on div "Zoning Certificate" at bounding box center [686, 74] width 911 height 14
click at [255, 74] on link "Zoning Certificate" at bounding box center [268, 74] width 75 height 11
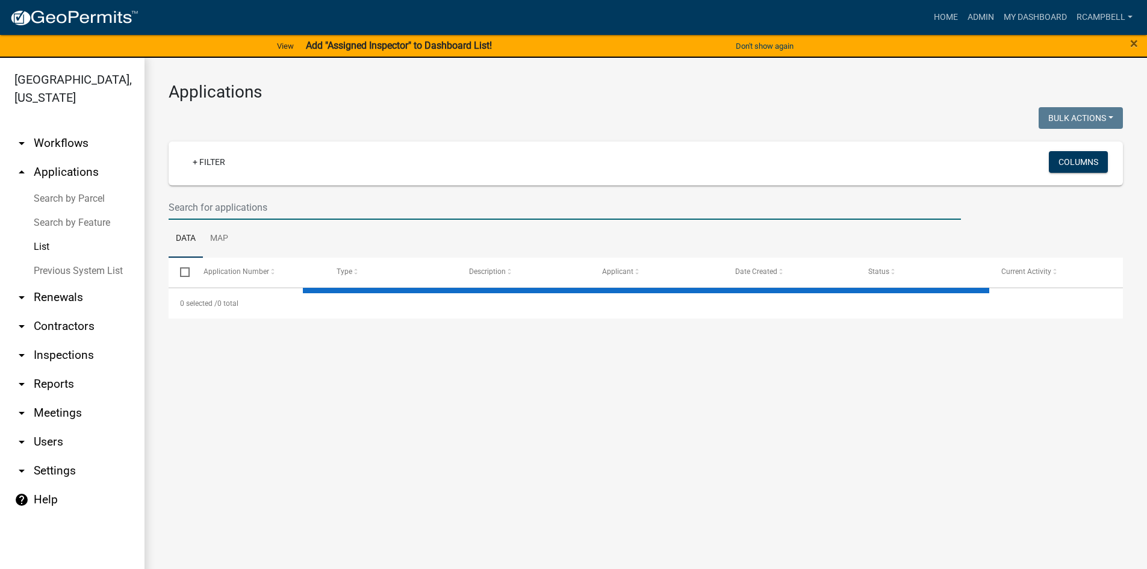
select select "3: 100"
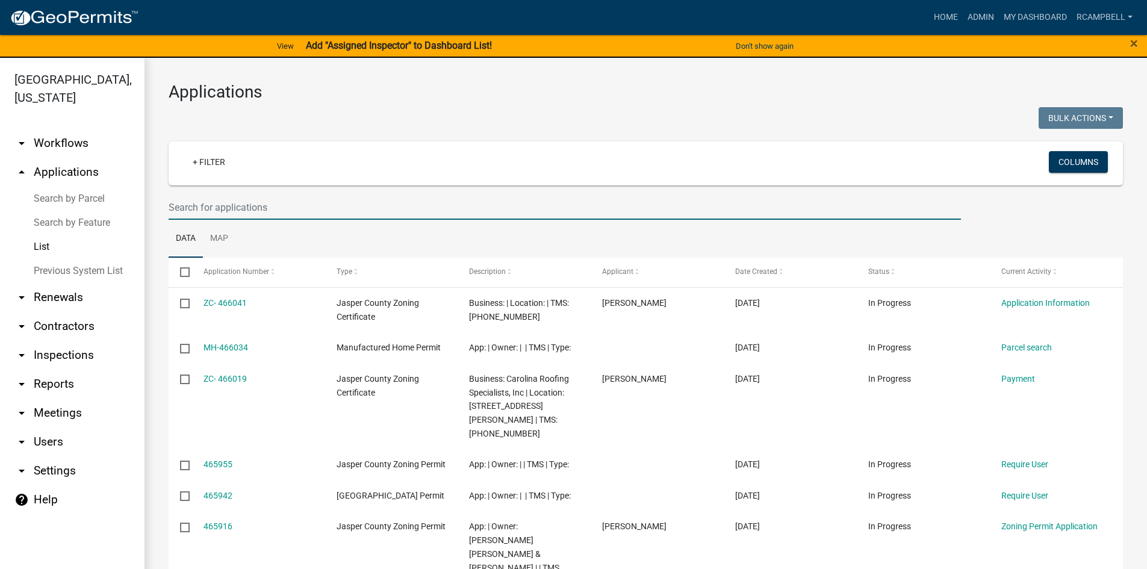
click at [199, 208] on input "text" at bounding box center [565, 207] width 793 height 25
type input "zc-25"
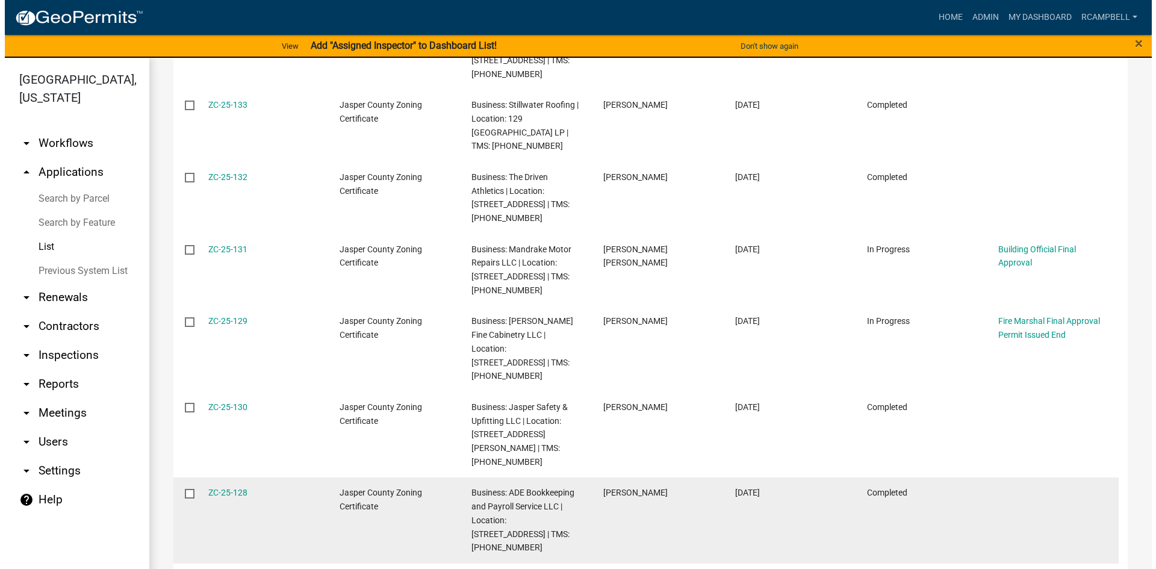
scroll to position [2228, 0]
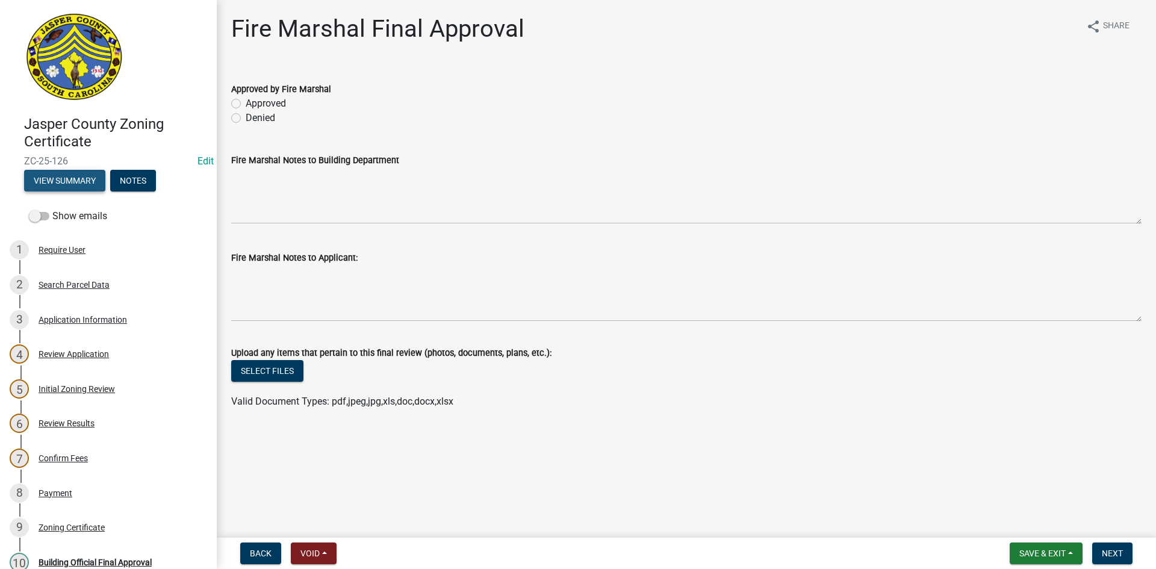
click at [56, 184] on button "View Summary" at bounding box center [64, 181] width 81 height 22
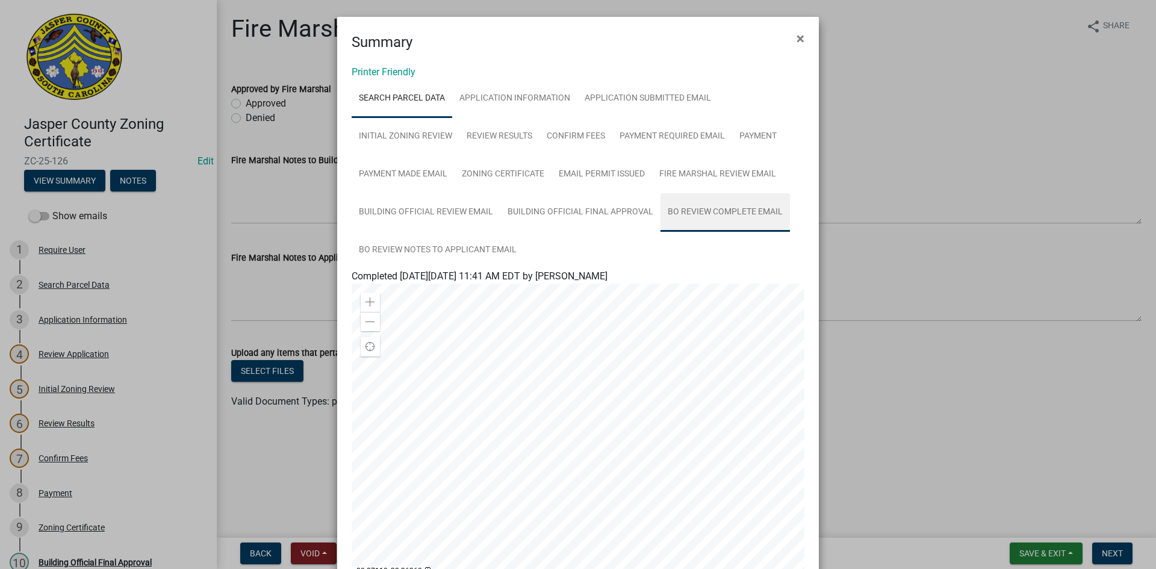
click at [694, 209] on link "BO Review Complete Email" at bounding box center [725, 212] width 129 height 39
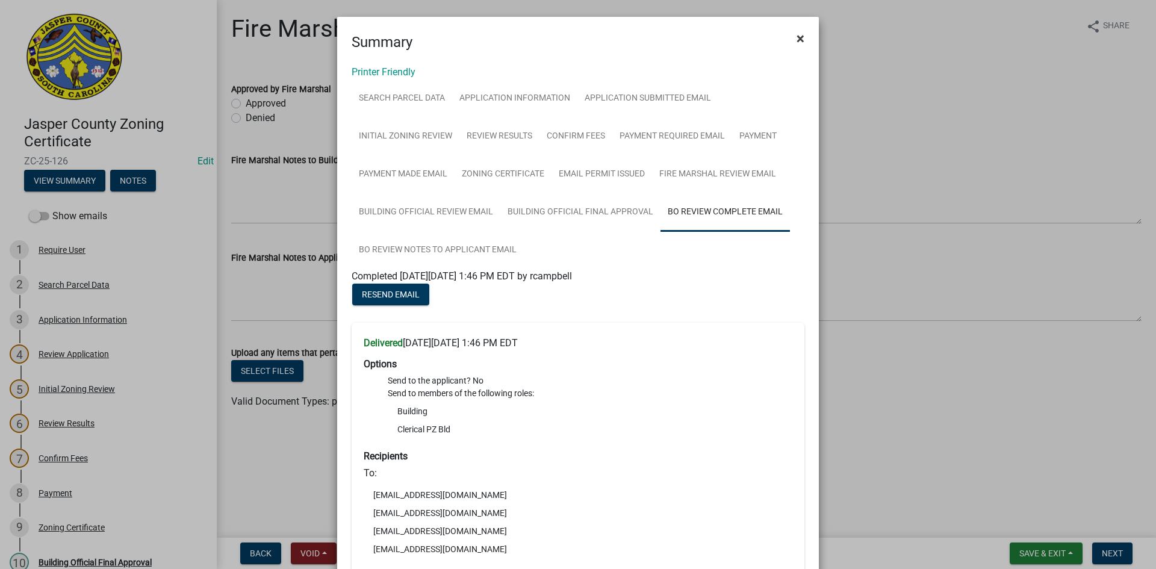
click at [797, 36] on span "×" at bounding box center [801, 38] width 8 height 17
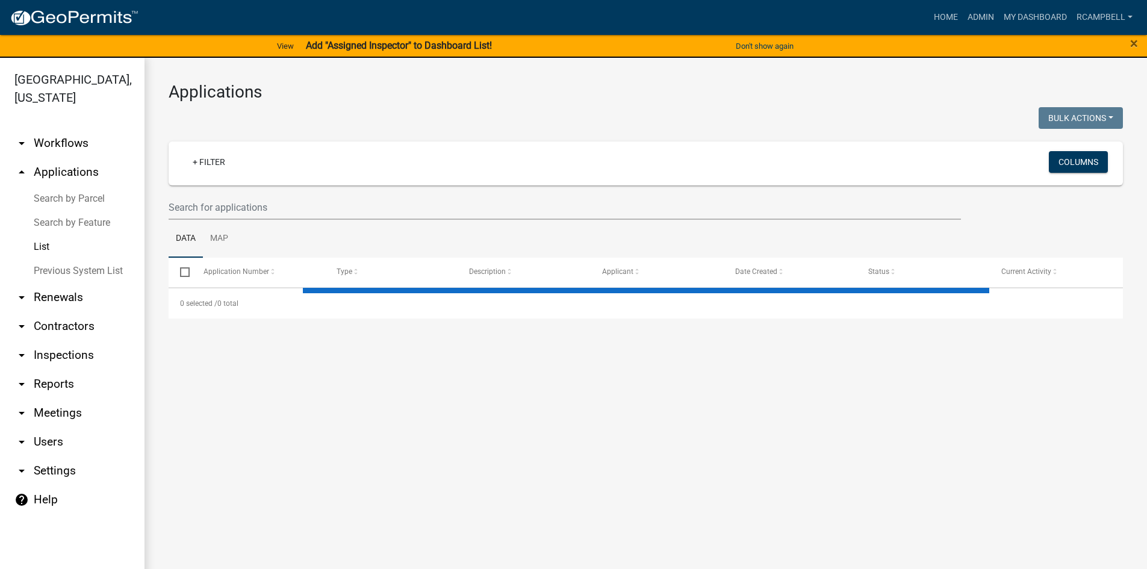
select select "3: 100"
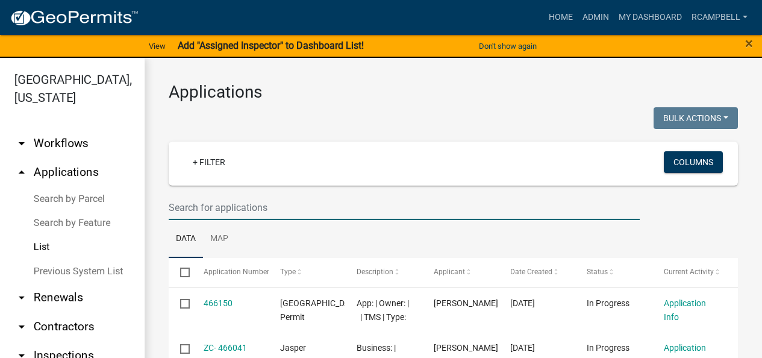
click at [245, 211] on input "text" at bounding box center [404, 207] width 471 height 25
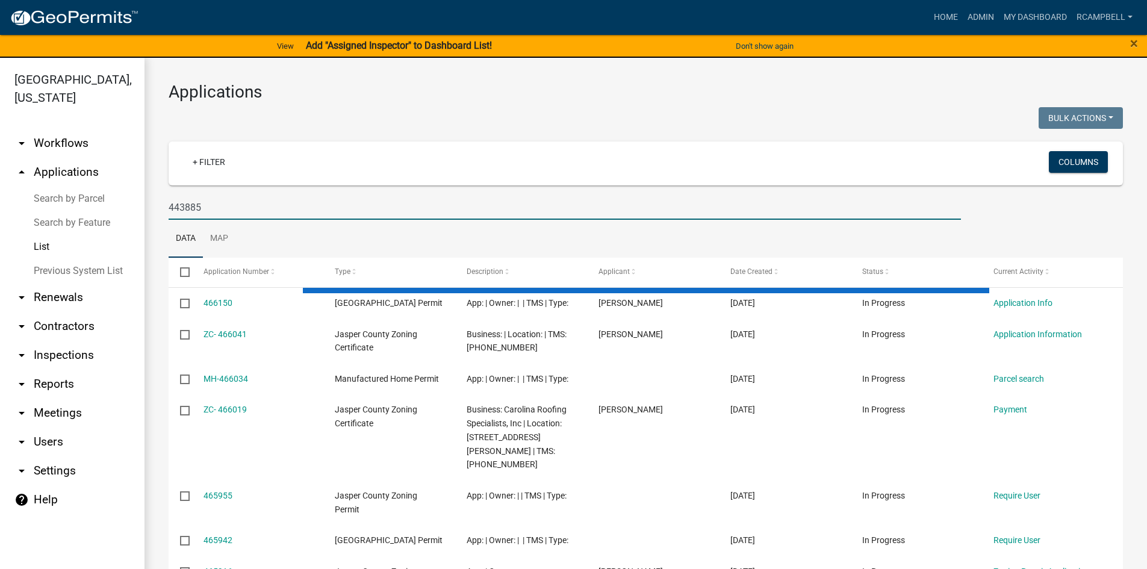
type input "443885"
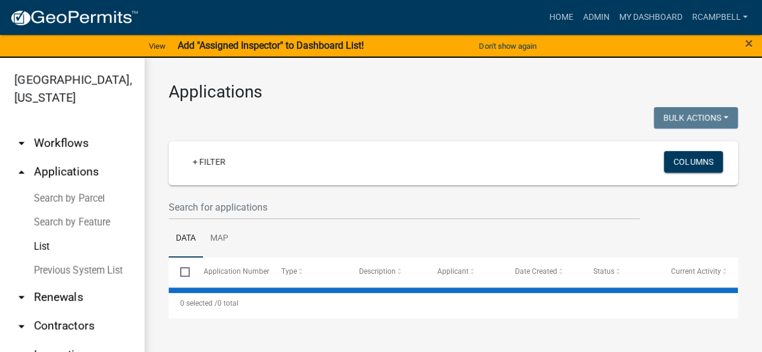
select select "3: 100"
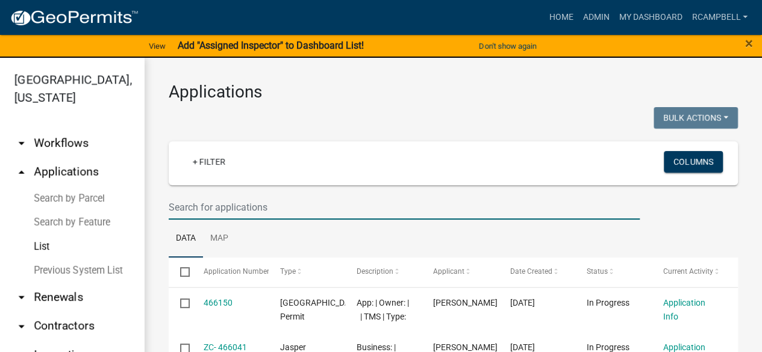
click at [199, 210] on input "text" at bounding box center [404, 207] width 471 height 25
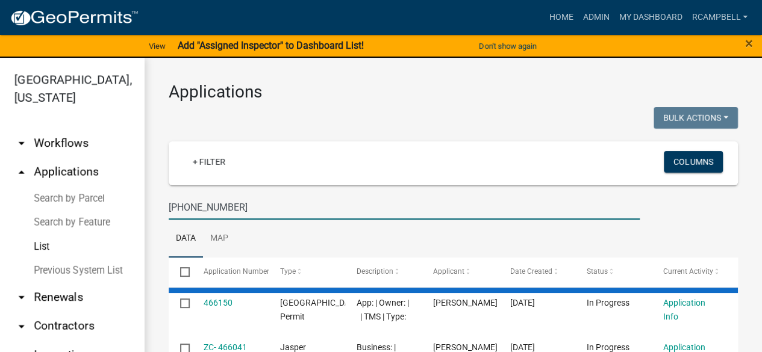
type input "053-00-04-025"
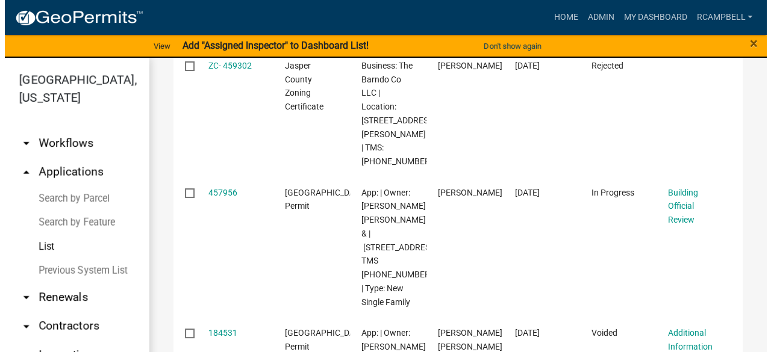
scroll to position [423, 0]
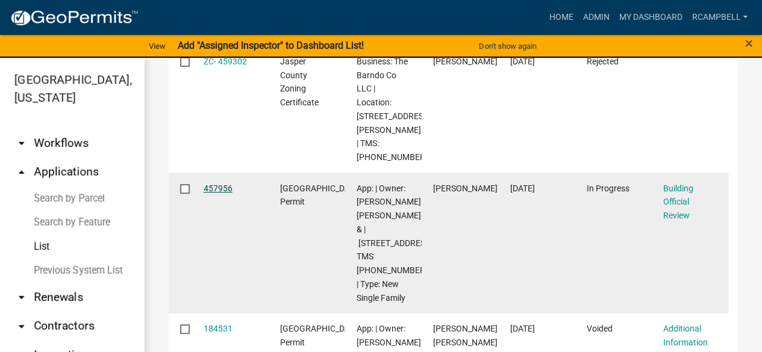
click at [215, 193] on link "457956" at bounding box center [218, 189] width 29 height 10
